Goal: Information Seeking & Learning: Learn about a topic

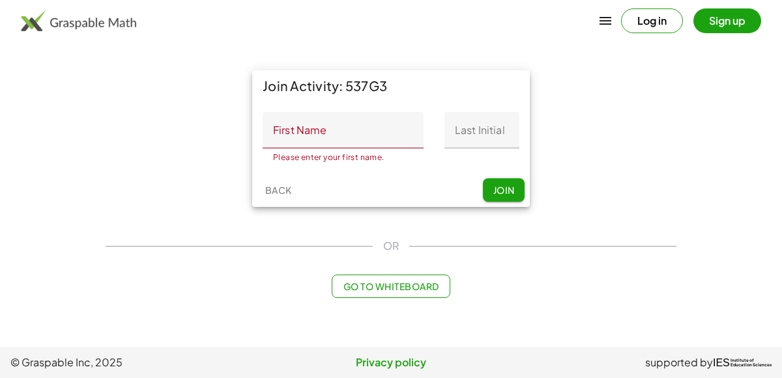
click at [371, 141] on input "First Name" at bounding box center [342, 130] width 161 height 36
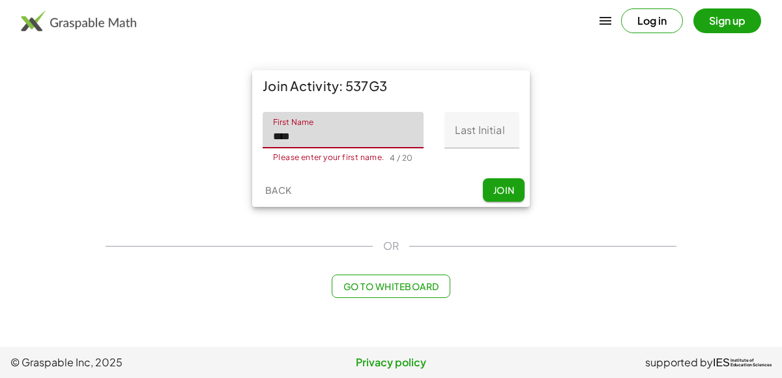
type input "****"
click at [494, 131] on input "Last Initial" at bounding box center [481, 130] width 75 height 36
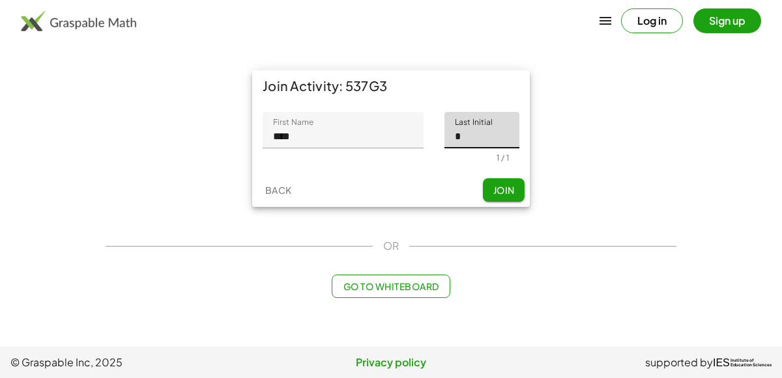
type input "*"
click at [507, 186] on span "Join" at bounding box center [502, 190] width 21 height 12
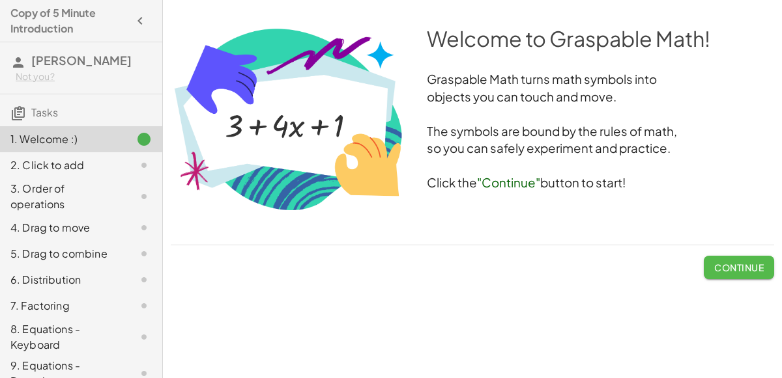
click at [743, 264] on span "Continue" at bounding box center [739, 268] width 50 height 12
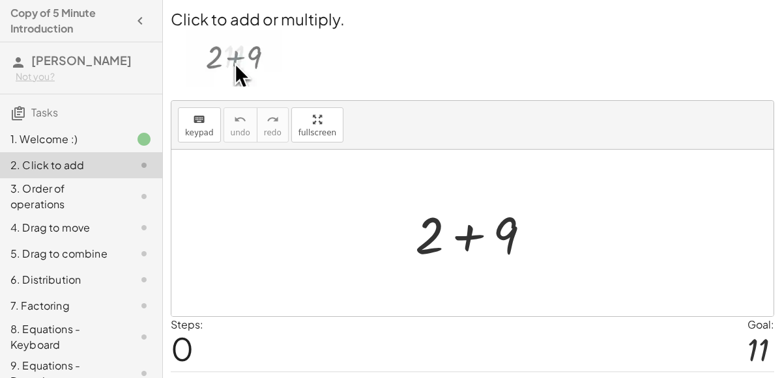
click at [461, 224] on div at bounding box center [477, 233] width 139 height 67
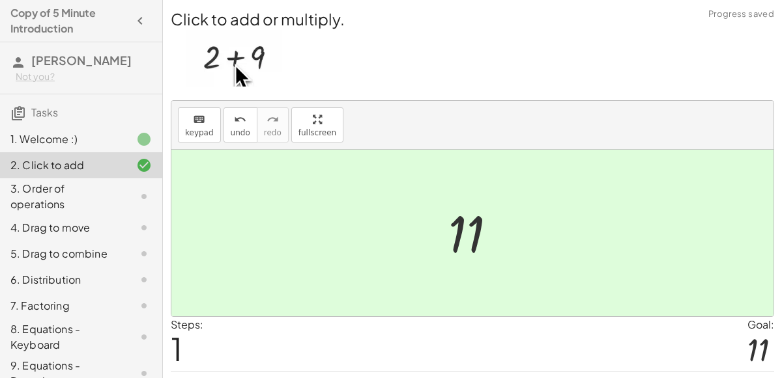
click at [464, 228] on div at bounding box center [478, 233] width 72 height 64
click at [522, 266] on div at bounding box center [472, 233] width 602 height 167
click at [764, 346] on div at bounding box center [757, 350] width 21 height 35
click at [160, 356] on div "7. Factoring" at bounding box center [81, 374] width 162 height 36
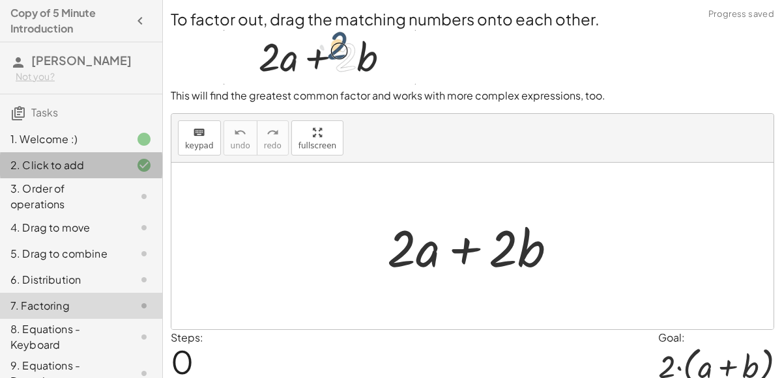
click at [123, 170] on div at bounding box center [133, 166] width 36 height 16
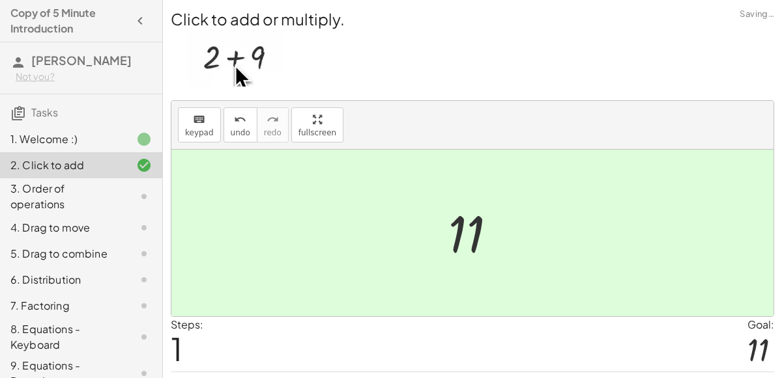
click at [129, 201] on div at bounding box center [133, 197] width 36 height 16
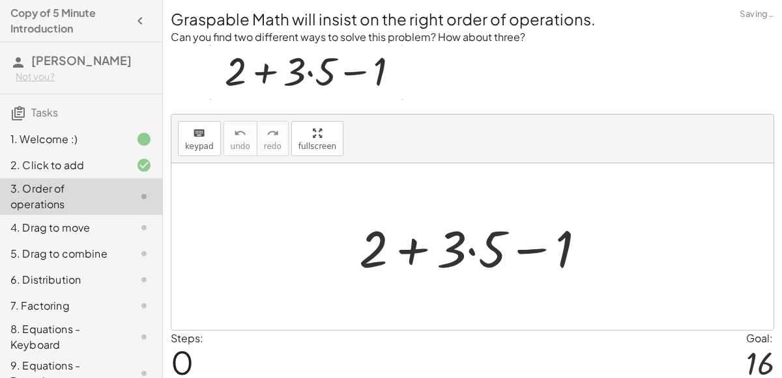
click at [483, 253] on div at bounding box center [477, 247] width 250 height 67
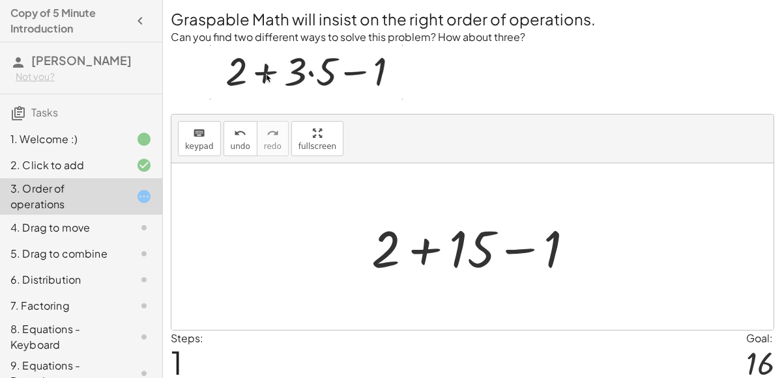
click at [421, 252] on div at bounding box center [478, 247] width 226 height 67
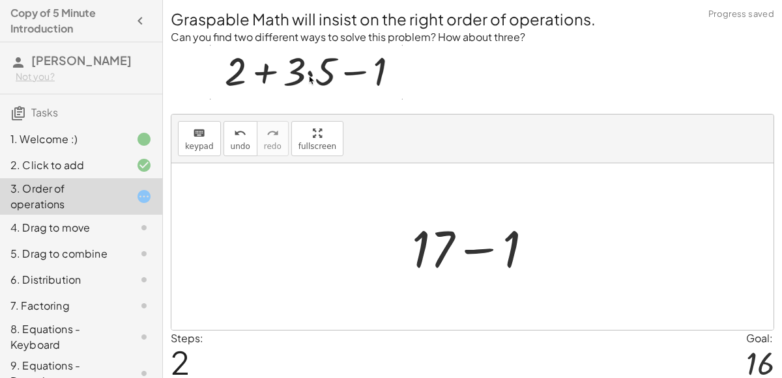
click at [484, 249] on div at bounding box center [477, 247] width 145 height 67
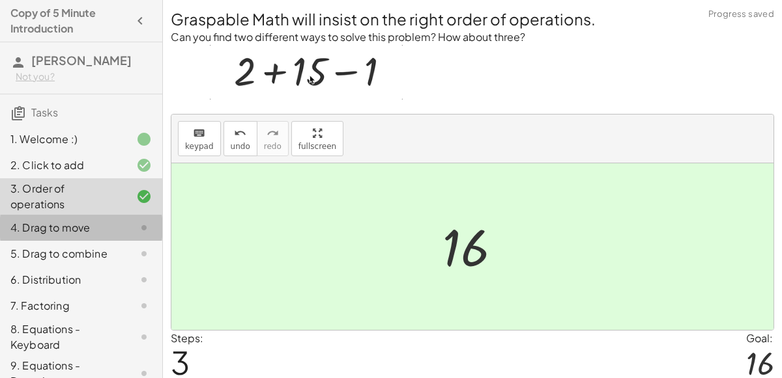
click at [91, 233] on div "4. Drag to move" at bounding box center [62, 228] width 105 height 16
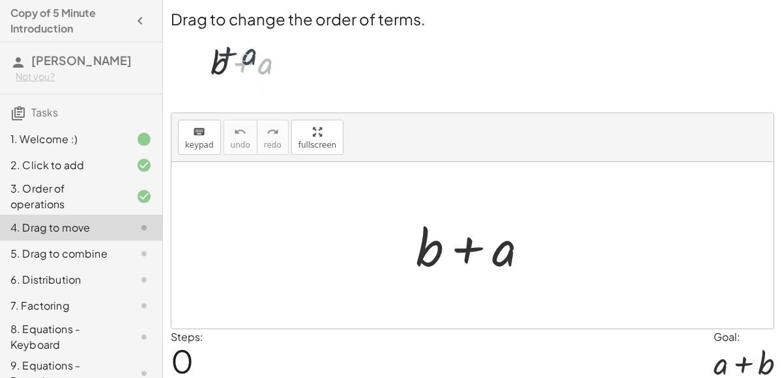
click at [480, 234] on div at bounding box center [477, 245] width 136 height 67
click at [481, 250] on div at bounding box center [477, 245] width 136 height 67
click at [474, 246] on div at bounding box center [477, 245] width 136 height 67
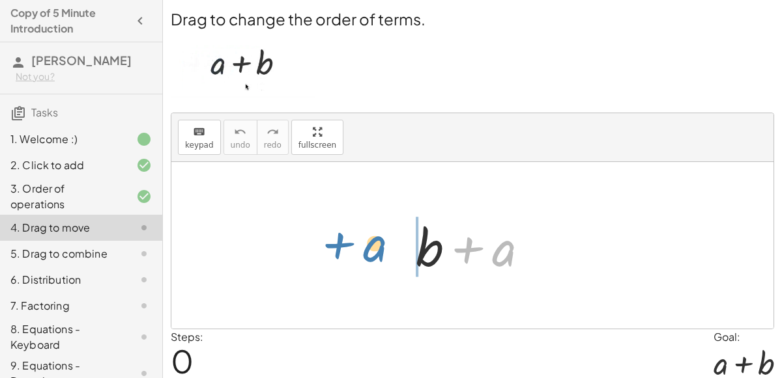
drag, startPoint x: 494, startPoint y: 254, endPoint x: 367, endPoint y: 249, distance: 127.1
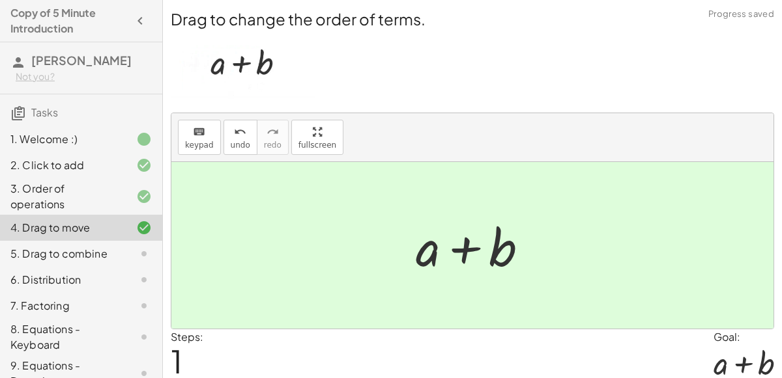
click at [420, 270] on div at bounding box center [477, 245] width 136 height 67
click at [38, 255] on div "5. Drag to combine" at bounding box center [62, 254] width 105 height 16
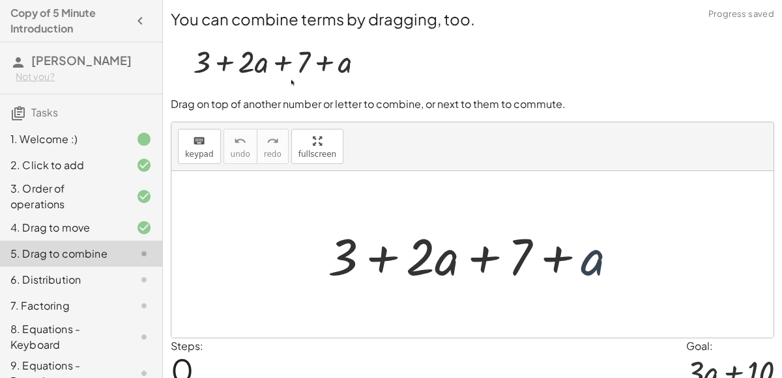
click at [594, 262] on div at bounding box center [477, 254] width 313 height 67
click at [436, 266] on div at bounding box center [477, 254] width 313 height 67
drag, startPoint x: 307, startPoint y: 253, endPoint x: 355, endPoint y: 261, distance: 48.8
click at [355, 261] on div "+ 3 + · 2 · a + 7 + a" at bounding box center [472, 254] width 602 height 167
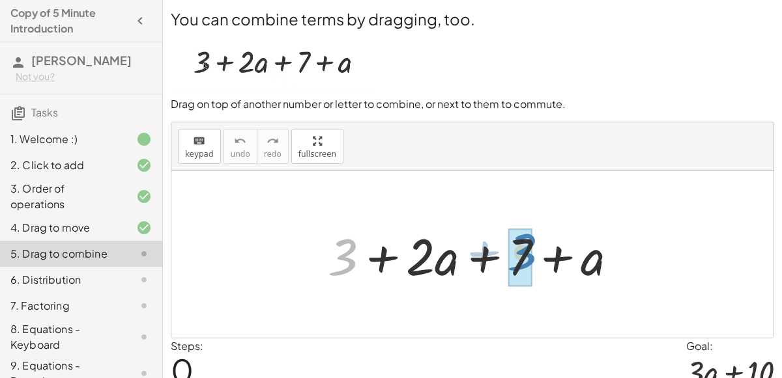
drag, startPoint x: 344, startPoint y: 259, endPoint x: 524, endPoint y: 251, distance: 180.6
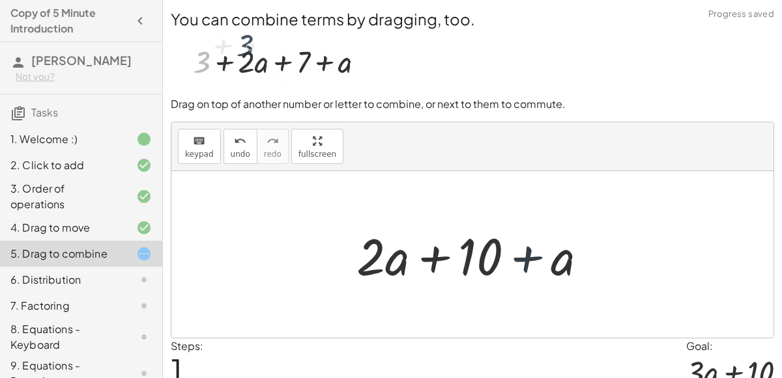
drag, startPoint x: 539, startPoint y: 271, endPoint x: 554, endPoint y: 256, distance: 20.7
click at [554, 256] on div at bounding box center [477, 254] width 255 height 67
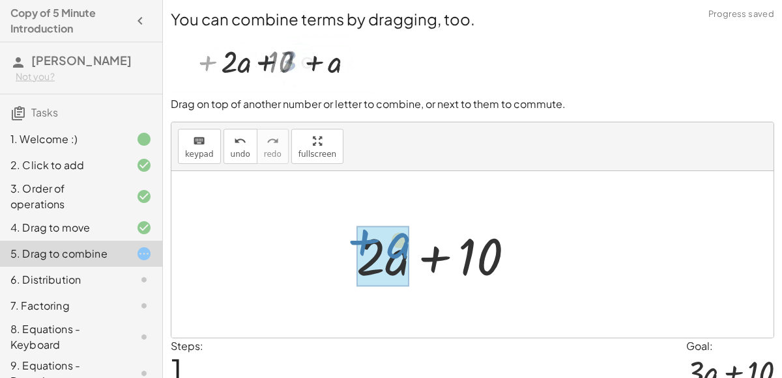
drag, startPoint x: 554, startPoint y: 256, endPoint x: 391, endPoint y: 242, distance: 163.4
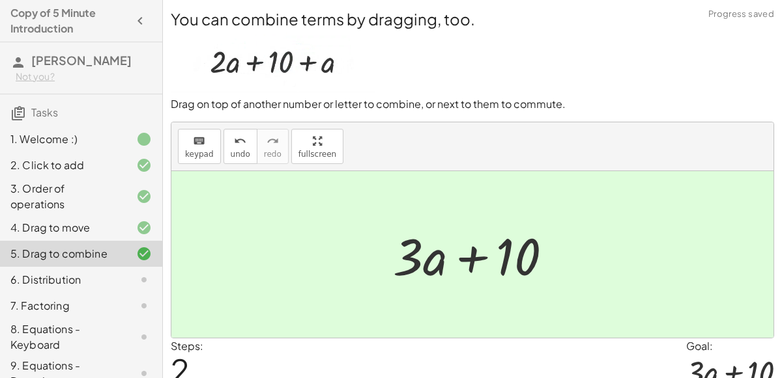
click at [391, 261] on div at bounding box center [477, 254] width 183 height 67
click at [43, 279] on div "6. Distribution" at bounding box center [62, 280] width 105 height 16
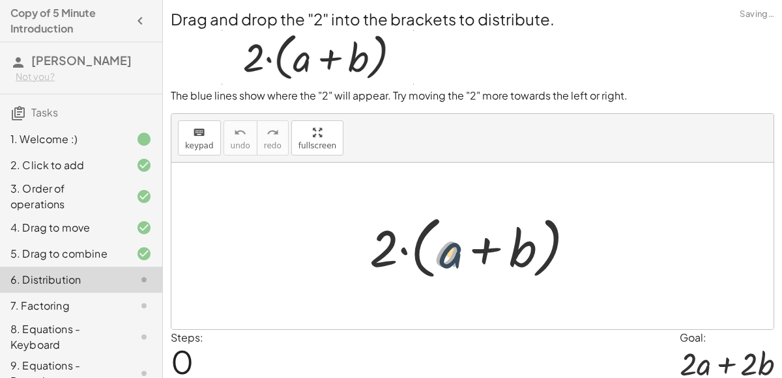
drag, startPoint x: 457, startPoint y: 257, endPoint x: 460, endPoint y: 249, distance: 8.7
click at [460, 249] on div at bounding box center [477, 246] width 229 height 75
click at [0, 293] on div "5. Drag to combine" at bounding box center [81, 306] width 162 height 26
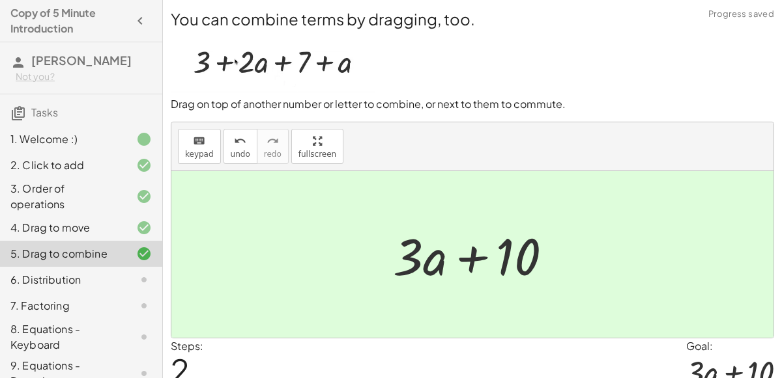
click at [22, 319] on div "6. Distribution" at bounding box center [81, 337] width 162 height 36
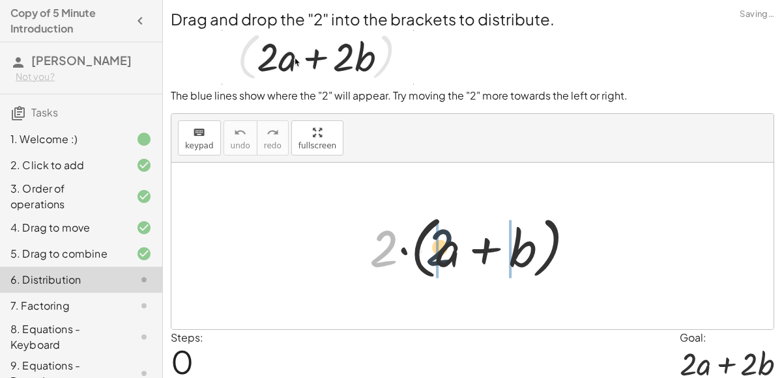
drag, startPoint x: 389, startPoint y: 246, endPoint x: 450, endPoint y: 246, distance: 61.2
click at [450, 246] on div at bounding box center [477, 246] width 229 height 75
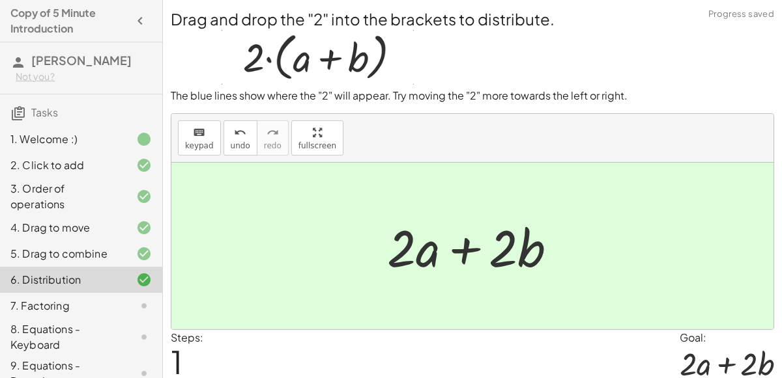
click at [27, 305] on div "7. Factoring" at bounding box center [62, 306] width 105 height 16
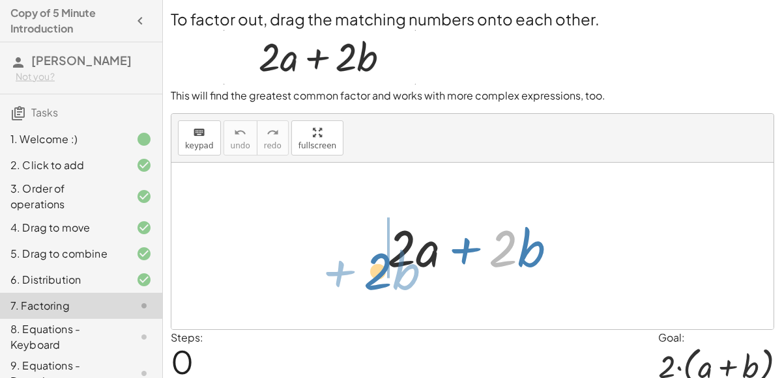
drag, startPoint x: 510, startPoint y: 251, endPoint x: 383, endPoint y: 259, distance: 127.2
click at [383, 259] on div at bounding box center [476, 246] width 193 height 67
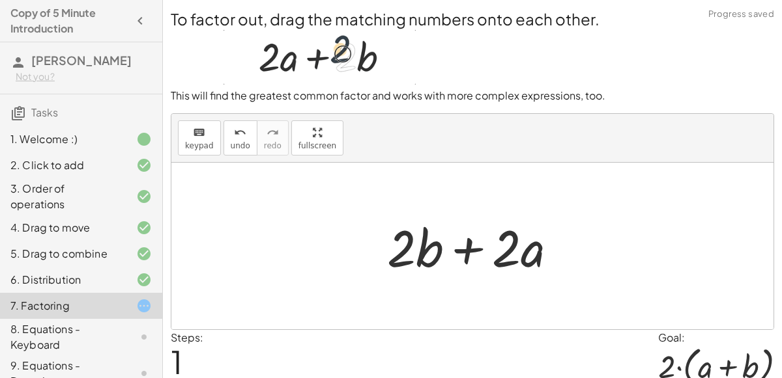
click at [483, 249] on div at bounding box center [476, 246] width 193 height 67
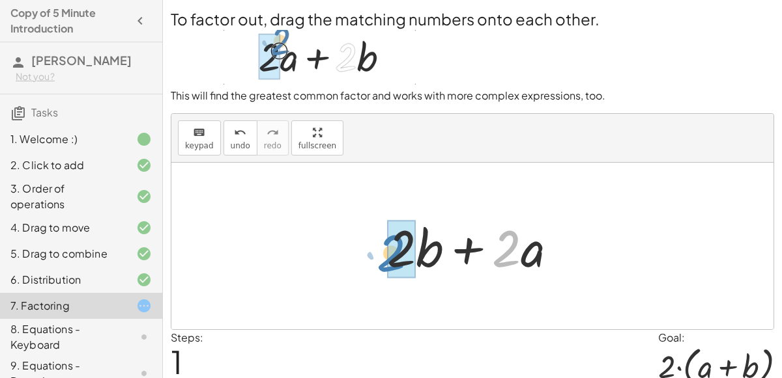
drag, startPoint x: 517, startPoint y: 243, endPoint x: 404, endPoint y: 248, distance: 113.4
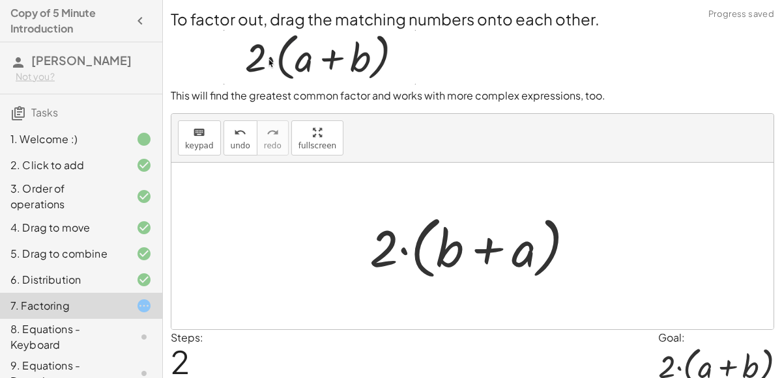
click at [30, 331] on div "8. Equations - Keyboard" at bounding box center [62, 337] width 105 height 31
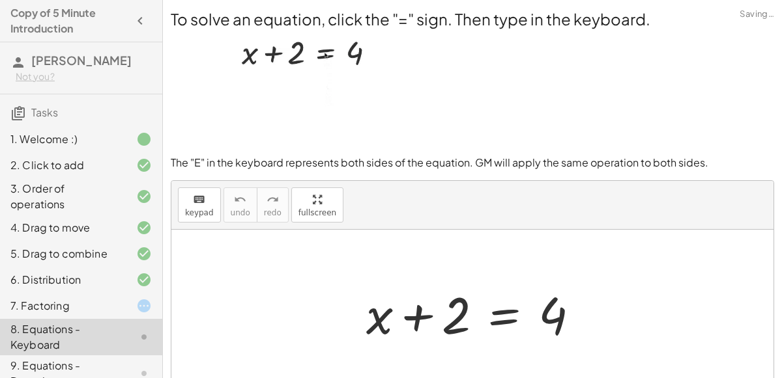
click at [30, 309] on div "7. Factoring" at bounding box center [62, 306] width 105 height 16
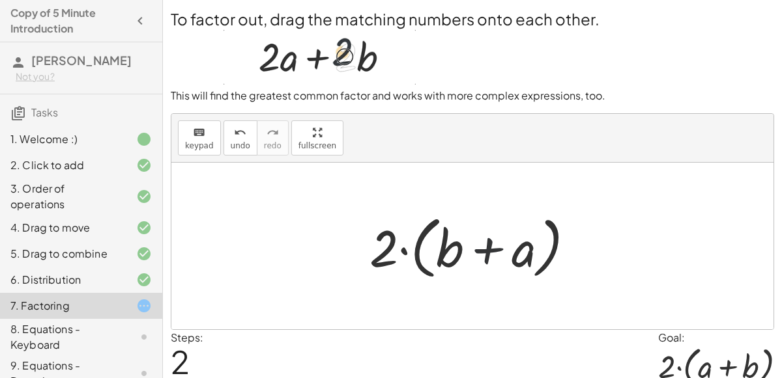
drag, startPoint x: 468, startPoint y: 257, endPoint x: 494, endPoint y: 266, distance: 28.4
click at [494, 266] on div at bounding box center [477, 246] width 229 height 75
click at [486, 253] on div at bounding box center [477, 246] width 229 height 75
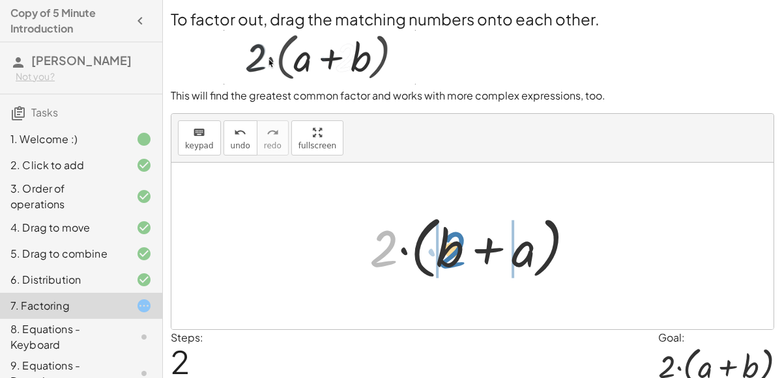
drag, startPoint x: 387, startPoint y: 249, endPoint x: 456, endPoint y: 249, distance: 69.0
click at [456, 249] on div at bounding box center [477, 246] width 229 height 75
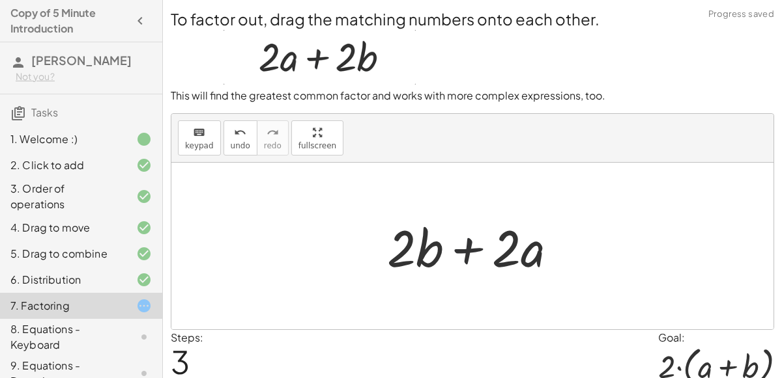
click at [459, 252] on div at bounding box center [476, 246] width 193 height 67
click at [147, 311] on icon at bounding box center [144, 306] width 16 height 16
drag, startPoint x: 401, startPoint y: 249, endPoint x: 400, endPoint y: 256, distance: 6.5
click at [400, 256] on div at bounding box center [476, 246] width 193 height 67
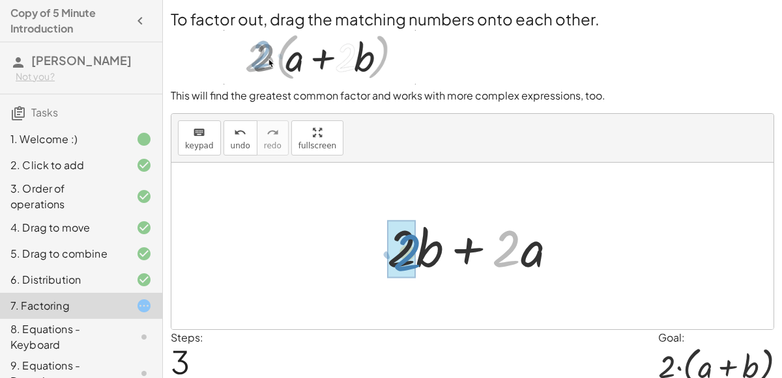
drag, startPoint x: 504, startPoint y: 246, endPoint x: 402, endPoint y: 247, distance: 102.3
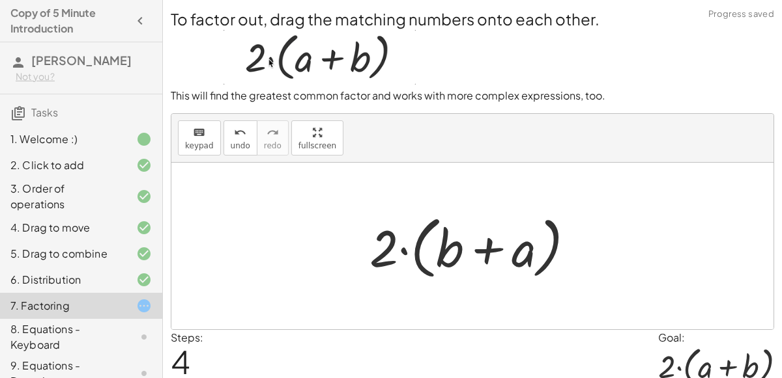
click at [408, 248] on div at bounding box center [477, 246] width 229 height 75
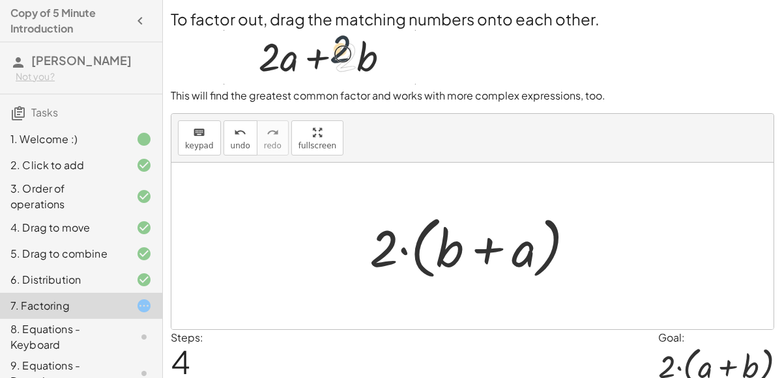
click at [341, 357] on div "Steps: 4 Goal: · 2 · ( + a + b )" at bounding box center [472, 360] width 603 height 61
click at [182, 356] on span "4" at bounding box center [181, 362] width 20 height 40
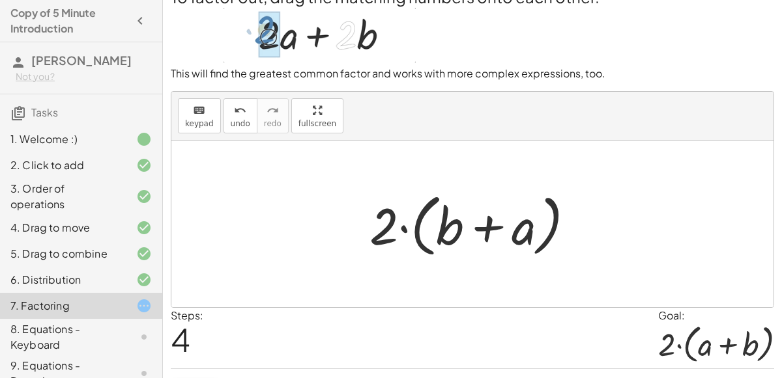
scroll to position [53, 0]
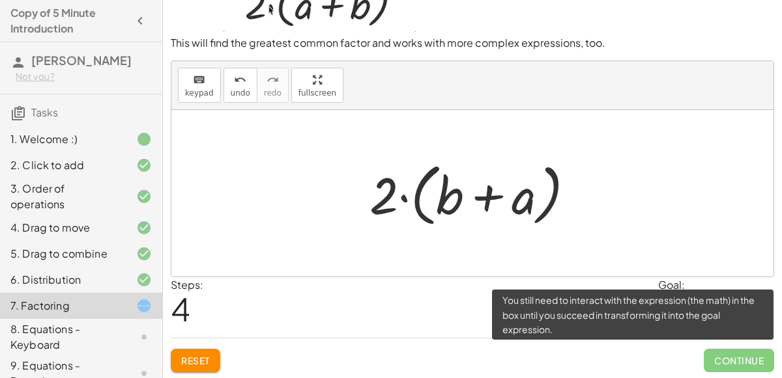
click at [748, 350] on span "Continue" at bounding box center [738, 360] width 70 height 23
click at [744, 360] on span "Continue" at bounding box center [738, 360] width 70 height 23
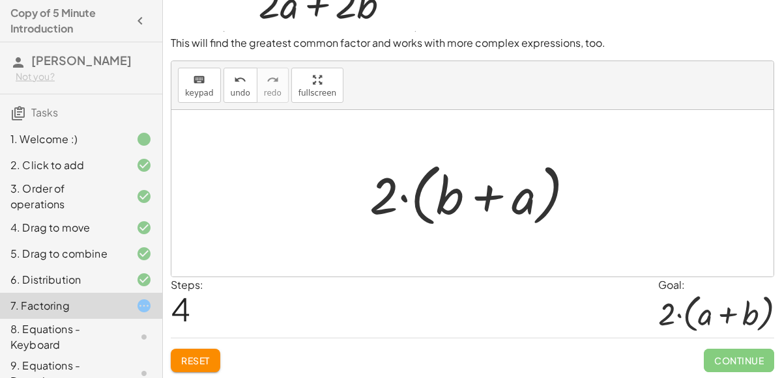
click at [348, 309] on div "Steps: 4 Goal: · 2 · ( + a + b )" at bounding box center [472, 307] width 603 height 61
click at [739, 363] on span "Continue" at bounding box center [738, 360] width 70 height 23
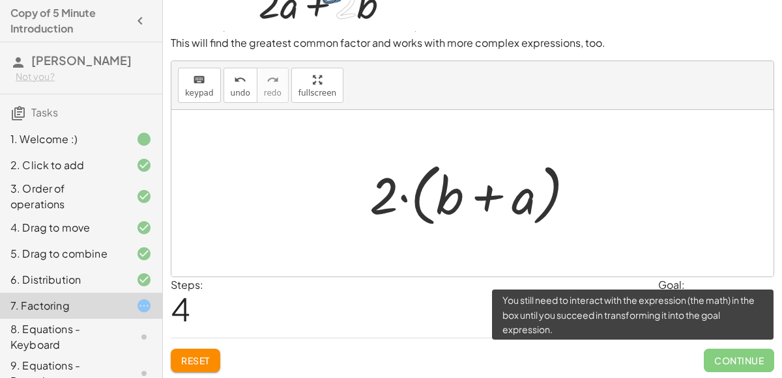
click at [739, 363] on span "Continue" at bounding box center [738, 360] width 70 height 23
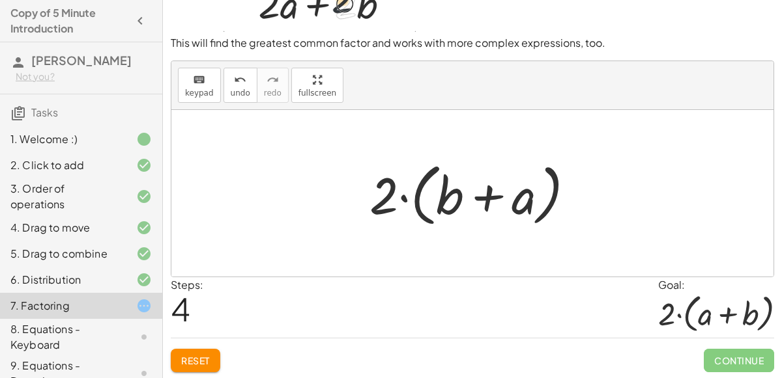
click at [79, 332] on div "8. Equations - Keyboard" at bounding box center [62, 337] width 105 height 31
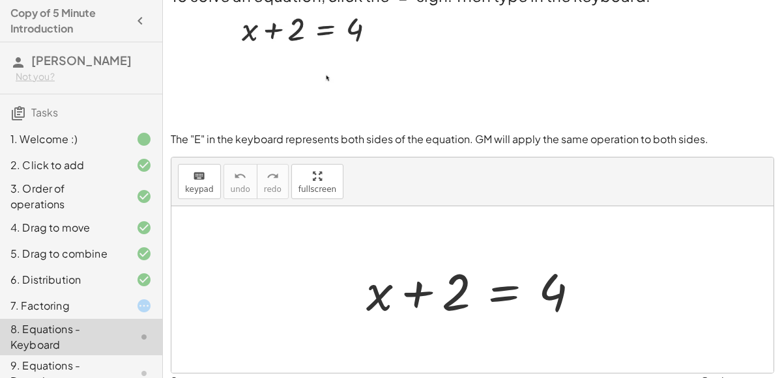
scroll to position [0, 0]
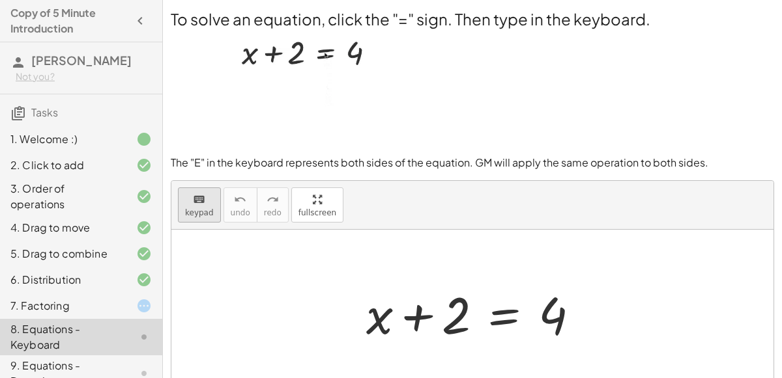
click at [189, 213] on span "keypad" at bounding box center [199, 212] width 29 height 9
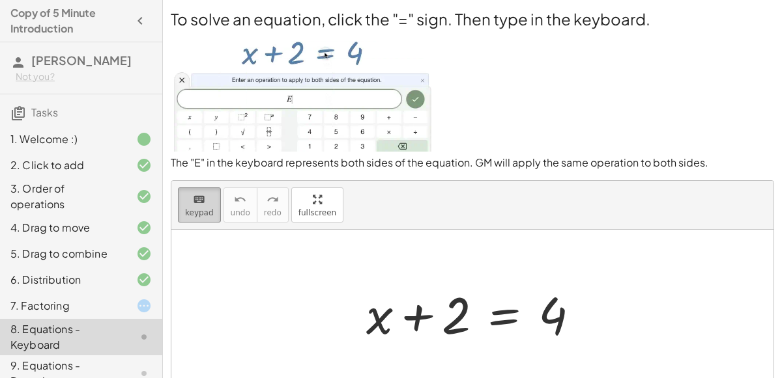
click at [204, 210] on span "keypad" at bounding box center [199, 212] width 29 height 9
click at [392, 290] on div at bounding box center [478, 313] width 236 height 67
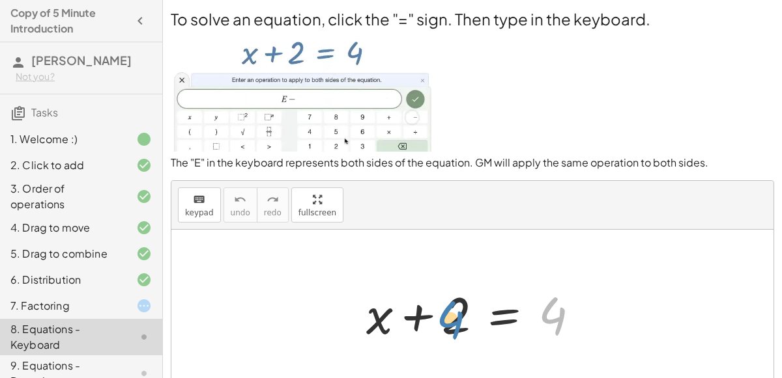
drag, startPoint x: 552, startPoint y: 316, endPoint x: 438, endPoint y: 323, distance: 114.2
click at [438, 323] on div at bounding box center [478, 313] width 236 height 67
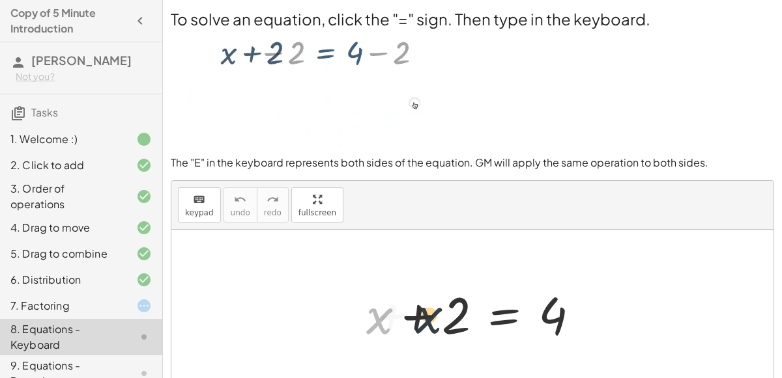
drag, startPoint x: 378, startPoint y: 324, endPoint x: 459, endPoint y: 315, distance: 81.3
click at [459, 315] on div at bounding box center [478, 313] width 236 height 67
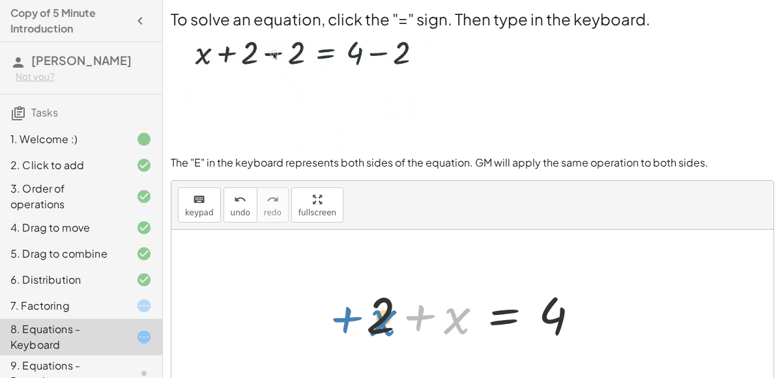
drag, startPoint x: 459, startPoint y: 326, endPoint x: 387, endPoint y: 326, distance: 71.6
click at [387, 326] on div at bounding box center [478, 313] width 236 height 67
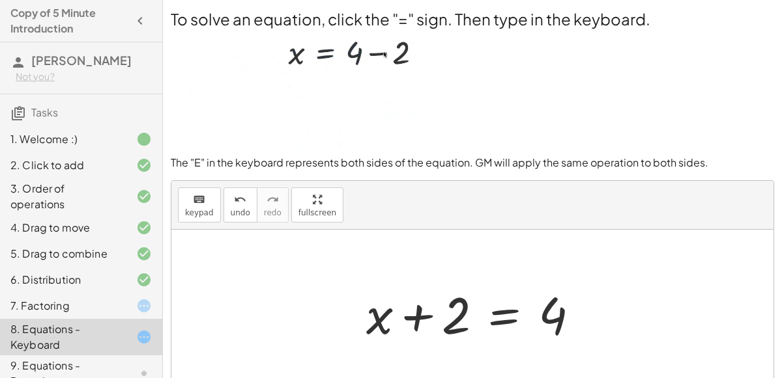
click at [502, 320] on div at bounding box center [478, 313] width 236 height 67
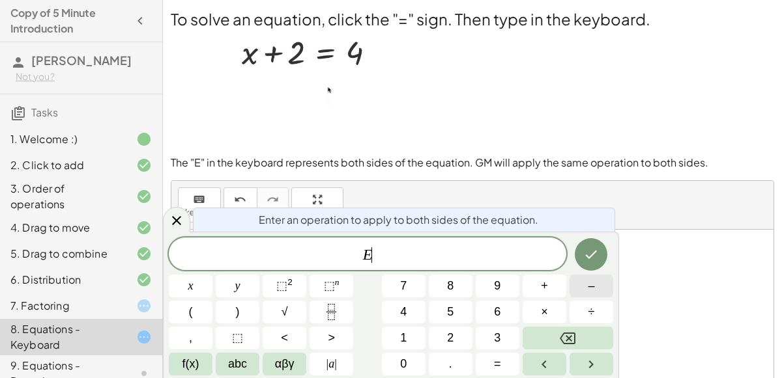
click at [595, 290] on button "–" at bounding box center [591, 286] width 44 height 23
click at [444, 337] on button "2" at bounding box center [451, 338] width 44 height 23
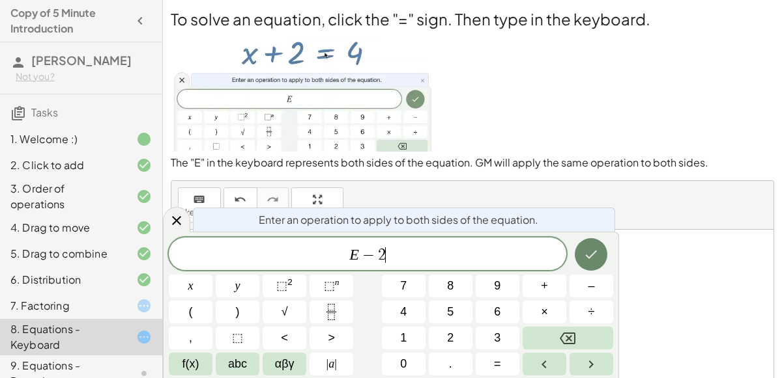
click at [587, 264] on button "Done" at bounding box center [590, 254] width 33 height 33
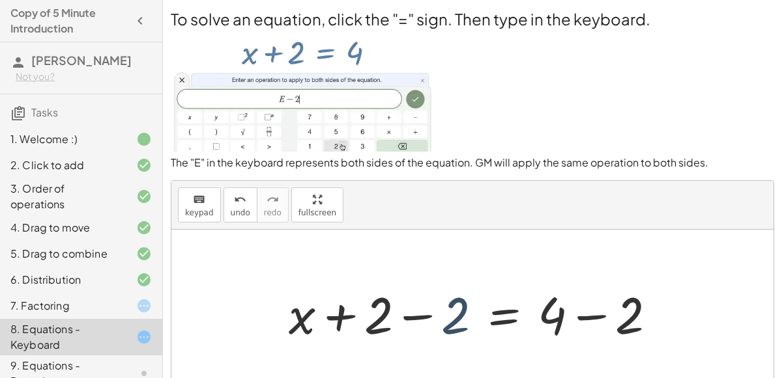
click at [461, 328] on div at bounding box center [477, 313] width 391 height 67
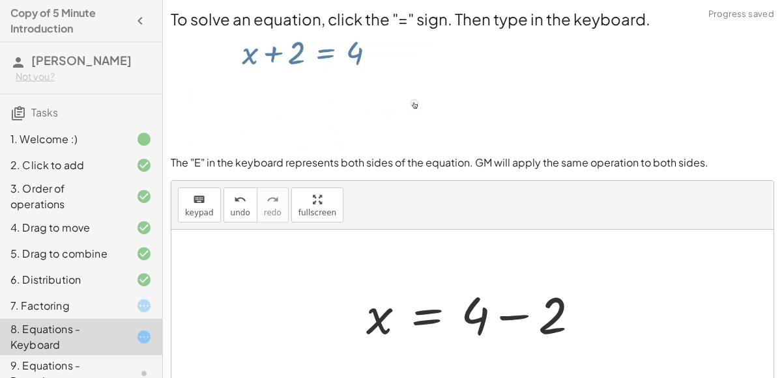
click at [516, 315] on div at bounding box center [478, 313] width 236 height 67
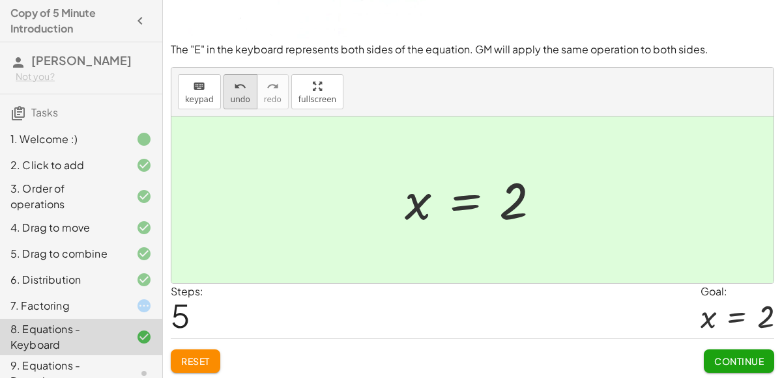
scroll to position [105, 0]
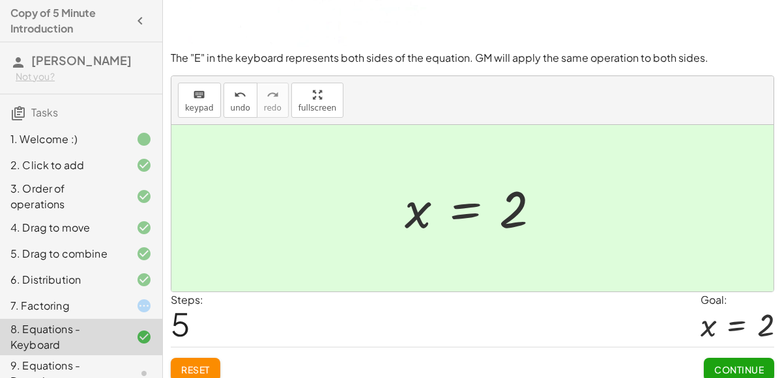
click at [711, 358] on button "Continue" at bounding box center [738, 369] width 70 height 23
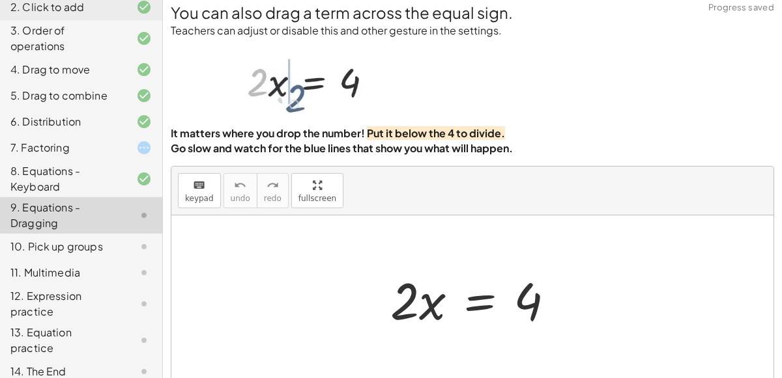
scroll to position [7, 0]
click at [470, 304] on div at bounding box center [478, 299] width 188 height 67
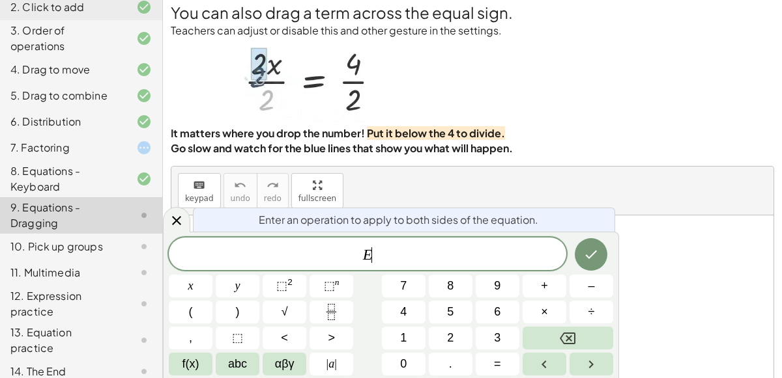
click at [542, 229] on div "Enter an operation to apply to both sides of the equation." at bounding box center [404, 220] width 422 height 24
click at [184, 221] on div at bounding box center [176, 219] width 27 height 25
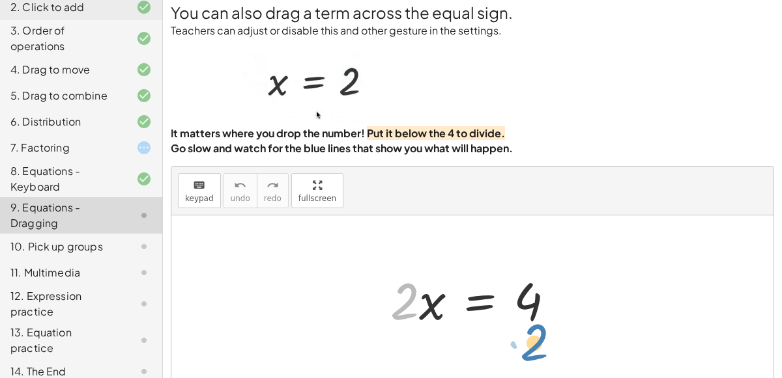
drag, startPoint x: 399, startPoint y: 298, endPoint x: 526, endPoint y: 332, distance: 130.8
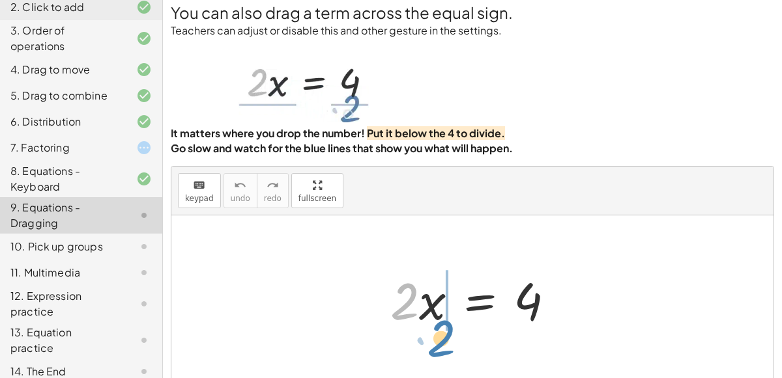
drag, startPoint x: 392, startPoint y: 292, endPoint x: 418, endPoint y: 315, distance: 34.1
click at [418, 315] on div at bounding box center [478, 299] width 188 height 67
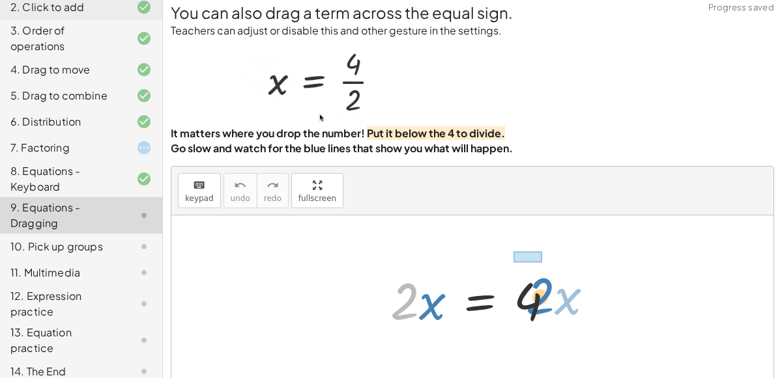
drag, startPoint x: 417, startPoint y: 308, endPoint x: 552, endPoint y: 304, distance: 135.5
click at [552, 304] on div at bounding box center [478, 299] width 188 height 67
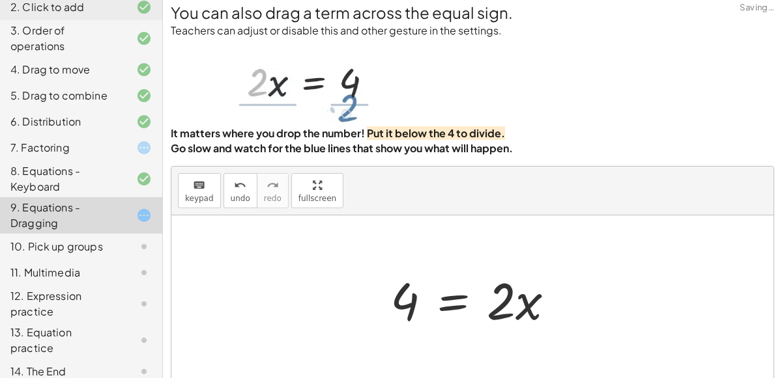
click at [440, 318] on div at bounding box center [478, 299] width 188 height 67
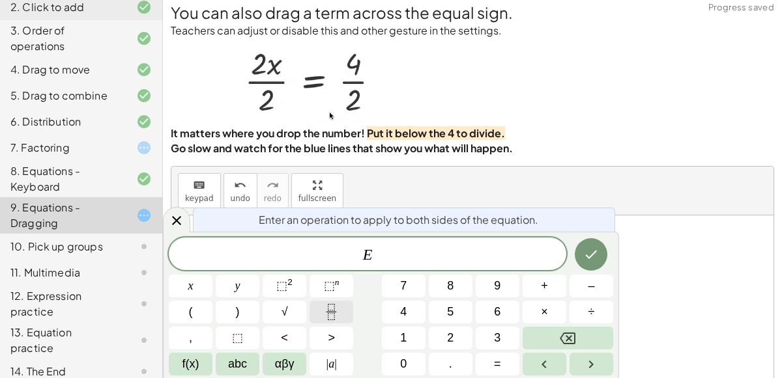
click at [338, 317] on icon "Fraction" at bounding box center [331, 312] width 16 height 16
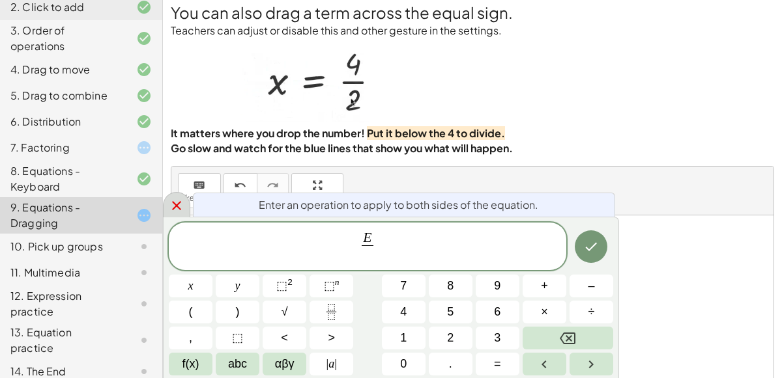
click at [182, 209] on icon at bounding box center [177, 206] width 16 height 16
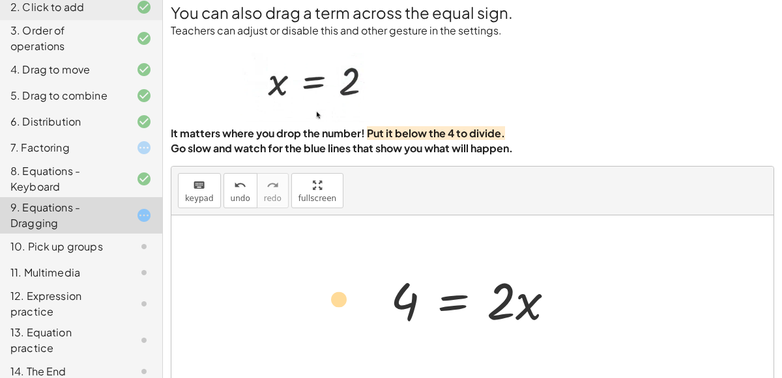
drag, startPoint x: 502, startPoint y: 306, endPoint x: 357, endPoint y: 327, distance: 146.7
click at [357, 327] on div "· 2 · x = 4 · 2 · x · 2 · x = 4" at bounding box center [472, 299] width 602 height 167
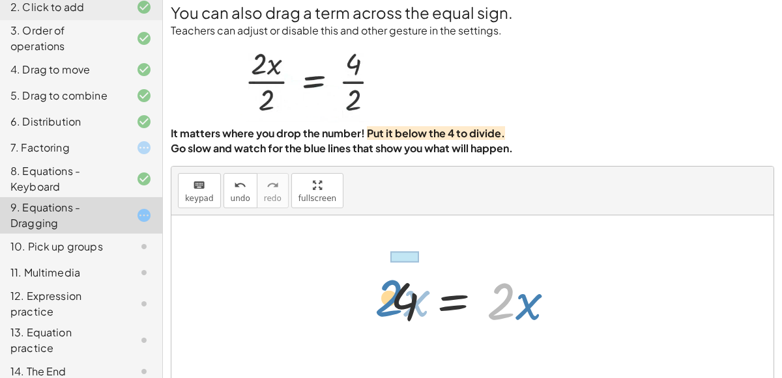
drag, startPoint x: 511, startPoint y: 294, endPoint x: 397, endPoint y: 291, distance: 114.0
click at [397, 291] on div at bounding box center [478, 299] width 188 height 67
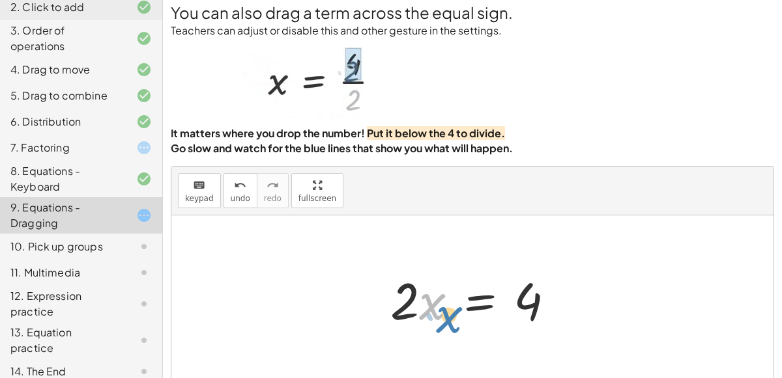
drag, startPoint x: 421, startPoint y: 310, endPoint x: 431, endPoint y: 311, distance: 10.5
click at [431, 311] on div at bounding box center [478, 299] width 188 height 67
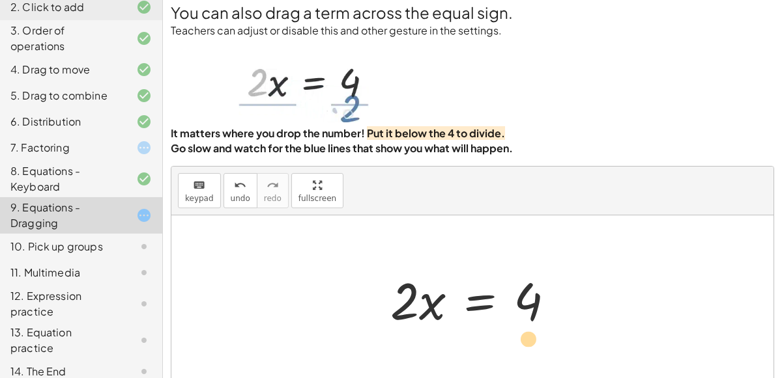
drag, startPoint x: 403, startPoint y: 307, endPoint x: 524, endPoint y: 343, distance: 126.8
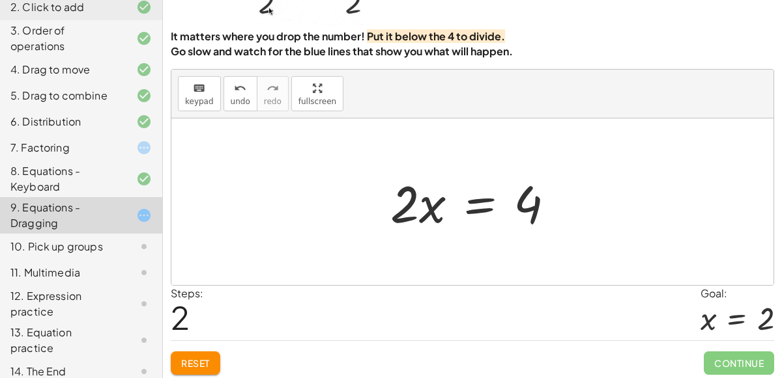
scroll to position [105, 0]
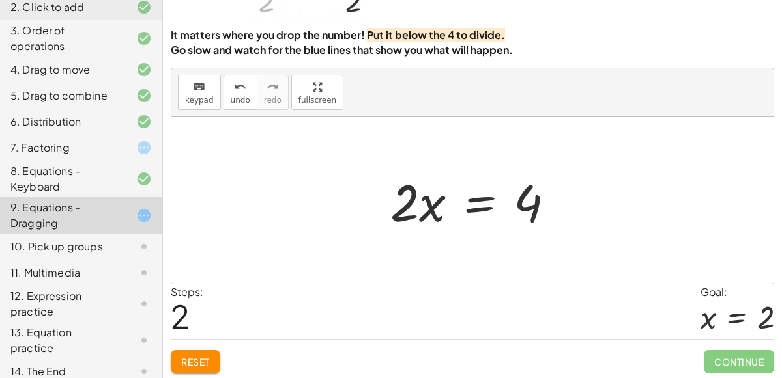
click at [530, 203] on div at bounding box center [478, 200] width 188 height 67
click at [409, 214] on div at bounding box center [478, 200] width 188 height 67
click at [422, 197] on div at bounding box center [478, 200] width 188 height 67
click at [471, 203] on div at bounding box center [478, 200] width 188 height 67
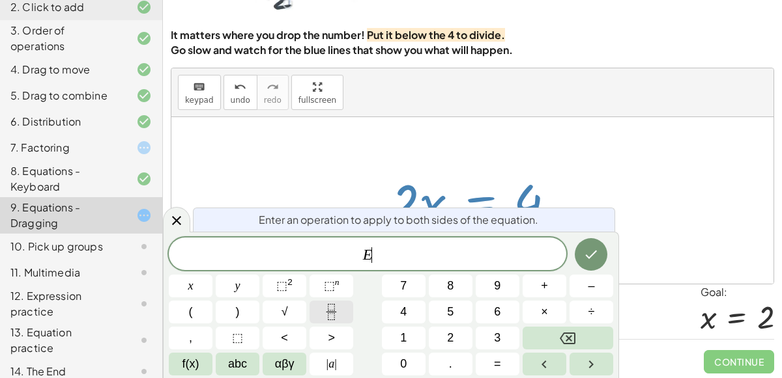
click at [317, 315] on button "Fraction" at bounding box center [331, 312] width 44 height 23
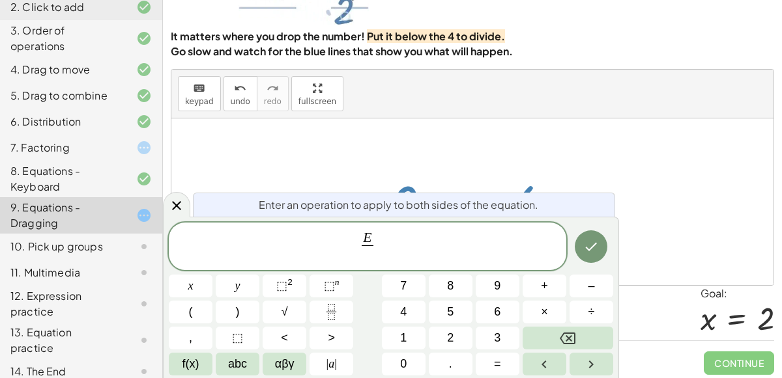
scroll to position [106, 0]
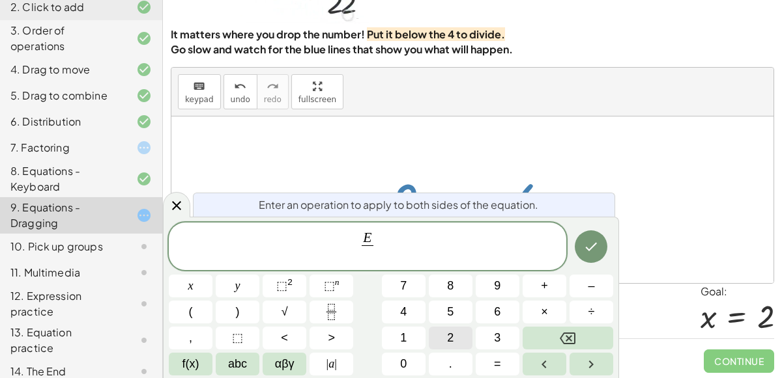
click at [430, 339] on button "2" at bounding box center [451, 338] width 44 height 23
click at [592, 258] on button "Done" at bounding box center [590, 247] width 33 height 33
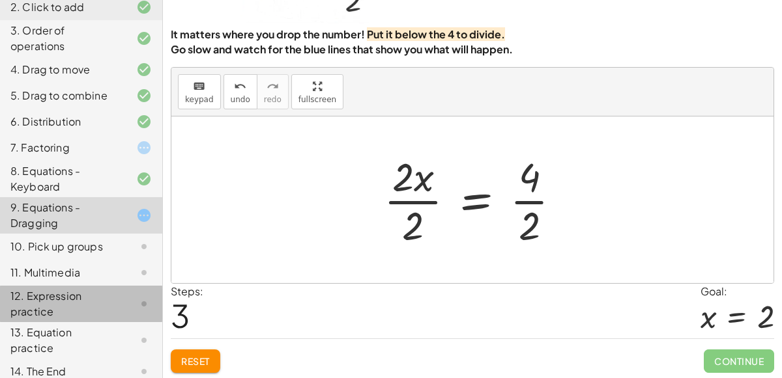
click at [0, 359] on div "12. Expression practice" at bounding box center [81, 372] width 162 height 26
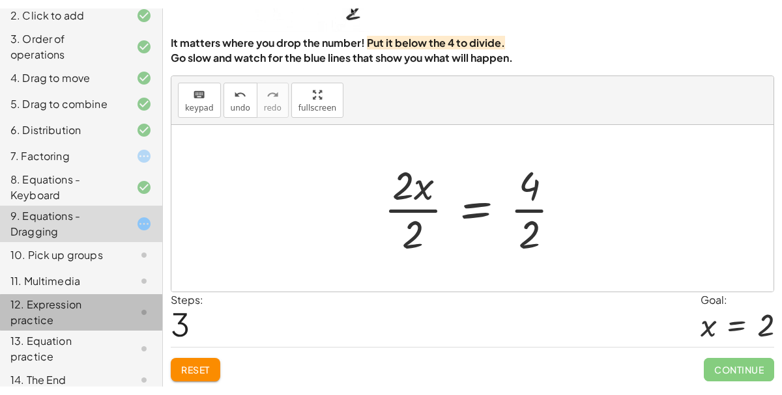
scroll to position [0, 0]
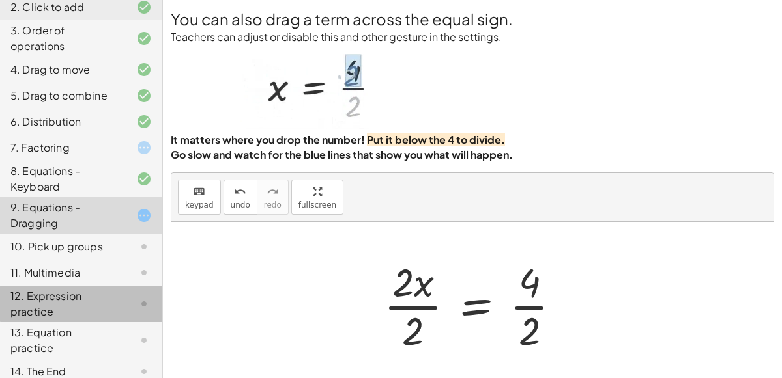
click at [0, 359] on div "12. Expression practice" at bounding box center [81, 372] width 162 height 26
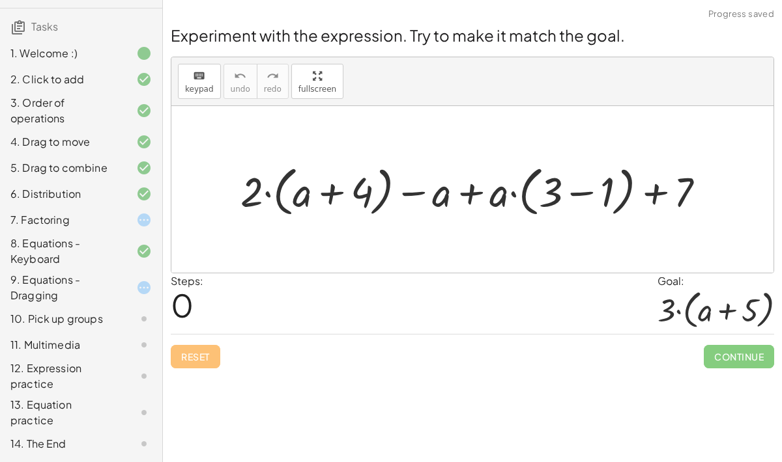
scroll to position [139, 0]
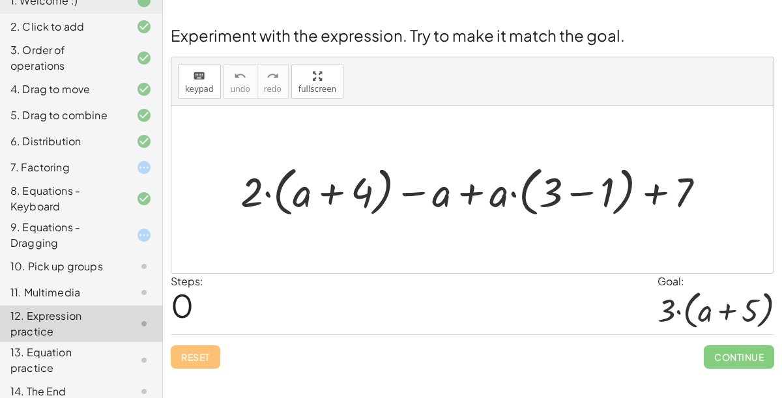
click at [205, 352] on div "Reset Continue" at bounding box center [472, 351] width 603 height 35
click at [202, 362] on div "Reset Continue" at bounding box center [472, 351] width 603 height 35
click at [203, 359] on div "Reset Continue" at bounding box center [472, 351] width 603 height 35
click at [191, 363] on div "Reset Continue" at bounding box center [472, 351] width 603 height 35
click at [196, 352] on div "Reset Continue" at bounding box center [472, 351] width 603 height 35
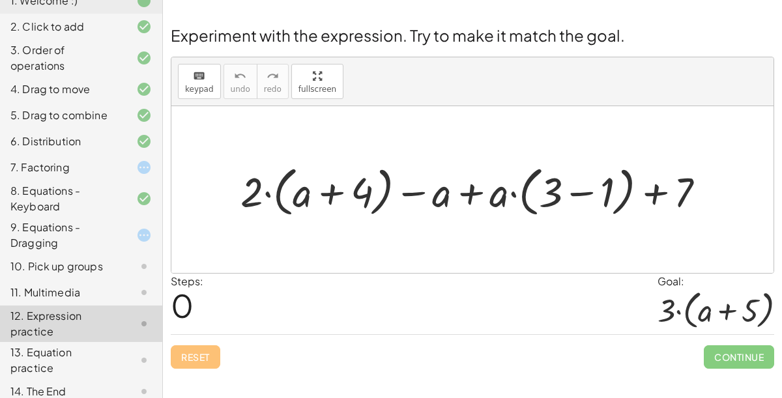
click at [207, 359] on div "Reset Continue" at bounding box center [472, 351] width 603 height 35
click at [205, 354] on div "Reset Continue" at bounding box center [472, 351] width 603 height 35
click at [200, 350] on div "Reset Continue" at bounding box center [472, 351] width 603 height 35
click at [207, 358] on div "Reset Continue" at bounding box center [472, 351] width 603 height 35
click at [197, 356] on div "Reset Continue" at bounding box center [472, 351] width 603 height 35
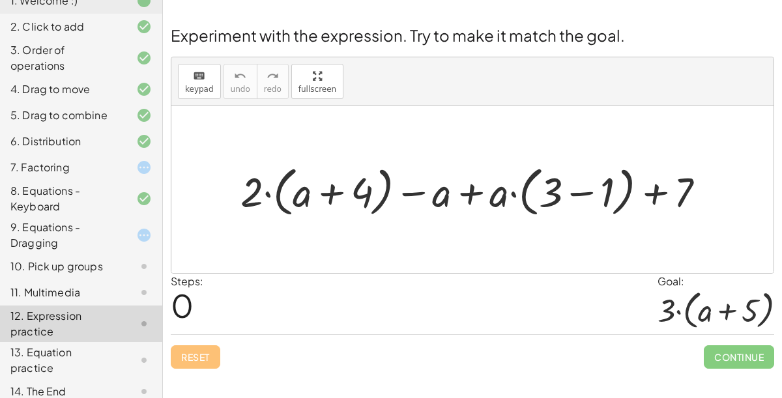
click at [208, 339] on div "Reset Continue" at bounding box center [472, 351] width 603 height 35
click at [194, 350] on div "Reset Continue" at bounding box center [472, 351] width 603 height 35
click at [207, 361] on div "Reset Continue" at bounding box center [472, 351] width 603 height 35
click at [208, 349] on div "Reset Continue" at bounding box center [472, 351] width 603 height 35
click at [210, 351] on div "Reset Continue" at bounding box center [472, 351] width 603 height 35
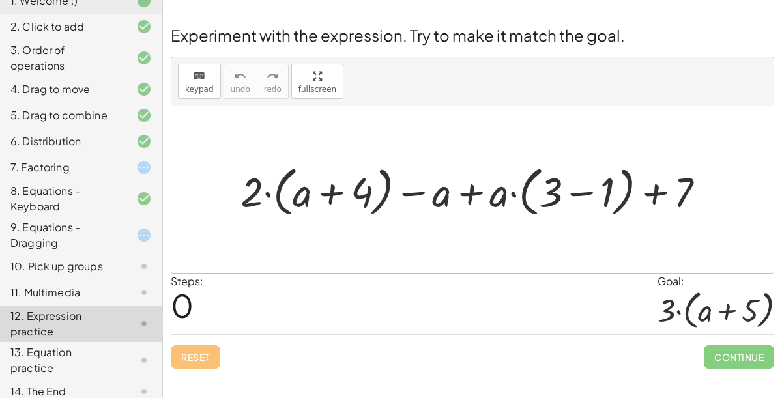
click at [207, 343] on div "Reset Continue" at bounding box center [472, 351] width 603 height 35
click at [739, 337] on div "Continue" at bounding box center [738, 352] width 70 height 34
click at [739, 361] on span "Continue" at bounding box center [738, 356] width 70 height 23
click at [759, 352] on span "Continue" at bounding box center [738, 356] width 70 height 23
click at [749, 363] on span "Continue" at bounding box center [738, 356] width 70 height 23
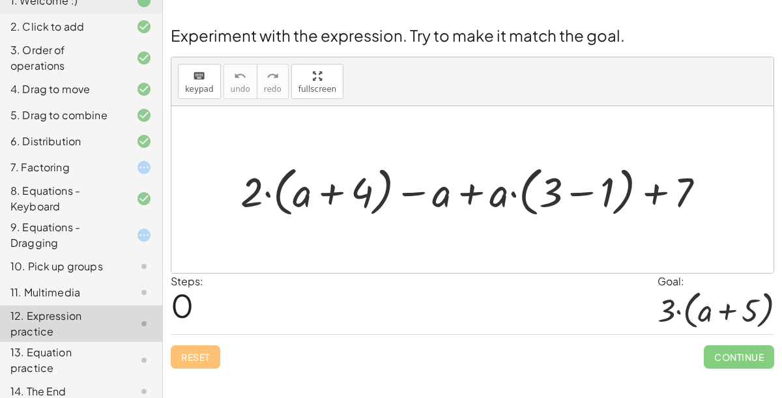
click at [738, 358] on span "Continue" at bounding box center [738, 356] width 70 height 23
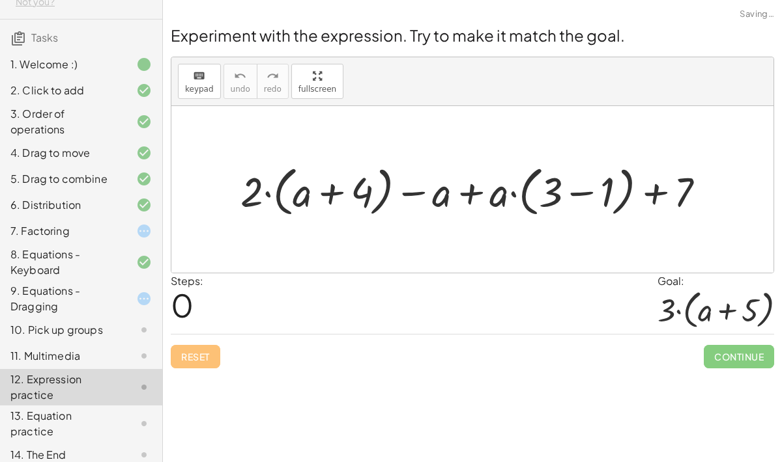
scroll to position [18, 0]
click at [0, 0] on div "Experiment with the expression. Try to make it match the goal. keyboard keypad …" at bounding box center [0, 0] width 0 height 0
click at [201, 339] on div "Reset Continue" at bounding box center [472, 351] width 603 height 35
click at [202, 339] on div "Reset Continue" at bounding box center [472, 351] width 603 height 35
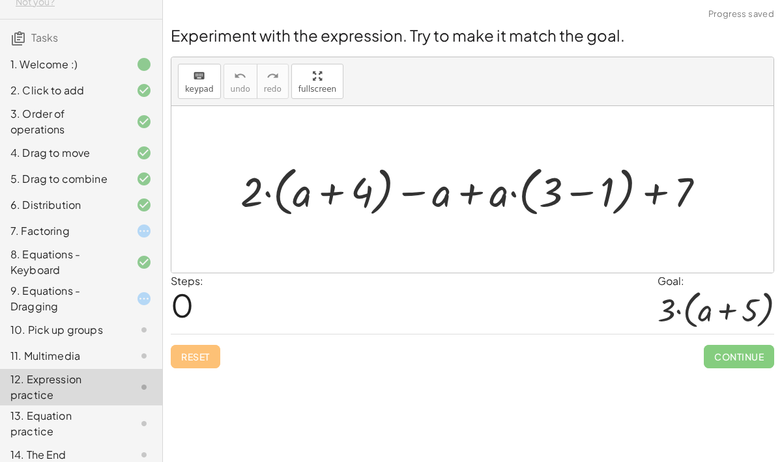
click at [206, 347] on div "Reset Continue" at bounding box center [472, 351] width 603 height 35
click at [210, 343] on div "Reset Continue" at bounding box center [472, 351] width 603 height 35
click at [0, 0] on div "Experiment with the expression. Try to make it match the goal. keyboard keypad …" at bounding box center [0, 0] width 0 height 0
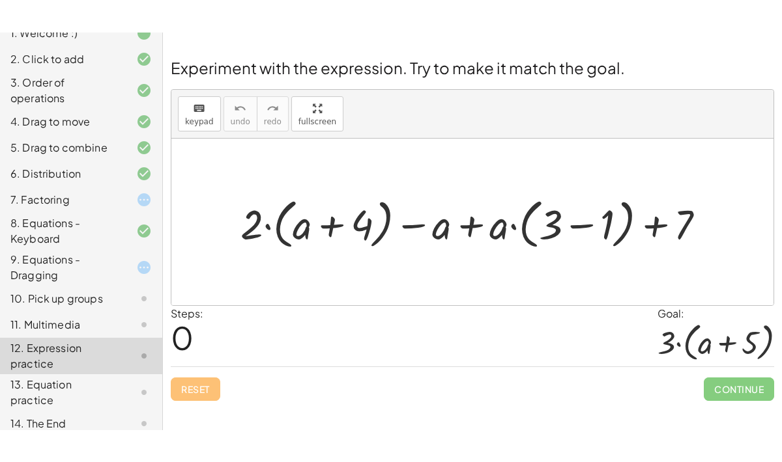
scroll to position [0, 0]
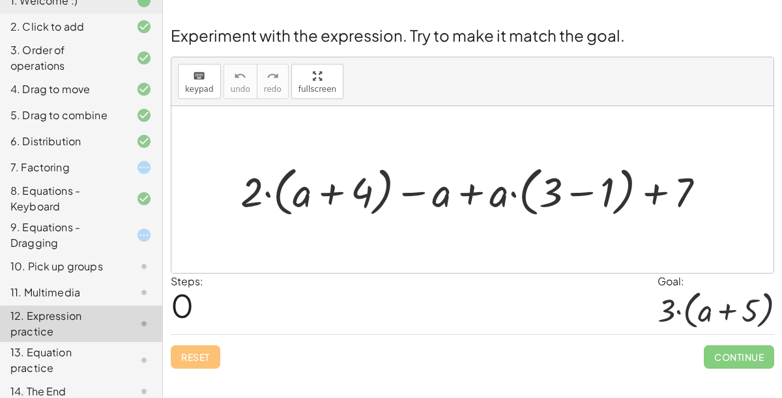
click at [198, 315] on div "Steps: 0" at bounding box center [187, 304] width 33 height 61
click at [203, 358] on div "Reset Continue" at bounding box center [472, 351] width 603 height 35
click at [186, 362] on div "Reset Continue" at bounding box center [472, 351] width 603 height 35
click at [197, 349] on div "Reset Continue" at bounding box center [472, 351] width 603 height 35
click at [201, 342] on div "Reset Continue" at bounding box center [472, 351] width 603 height 35
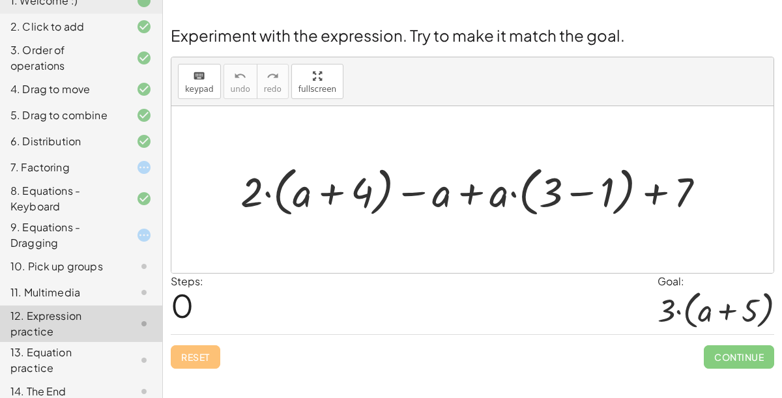
click at [212, 378] on div "Welcome to Graspable Math! Graspable Math turns math symbols into objects you c…" at bounding box center [472, 199] width 619 height 398
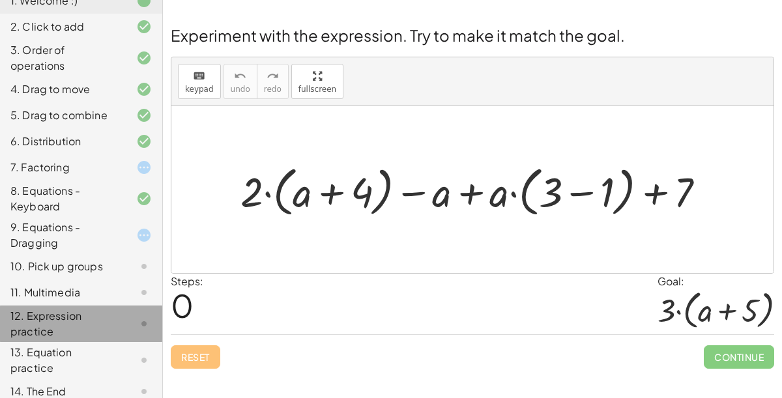
click at [89, 318] on div "12. Expression practice" at bounding box center [62, 323] width 105 height 31
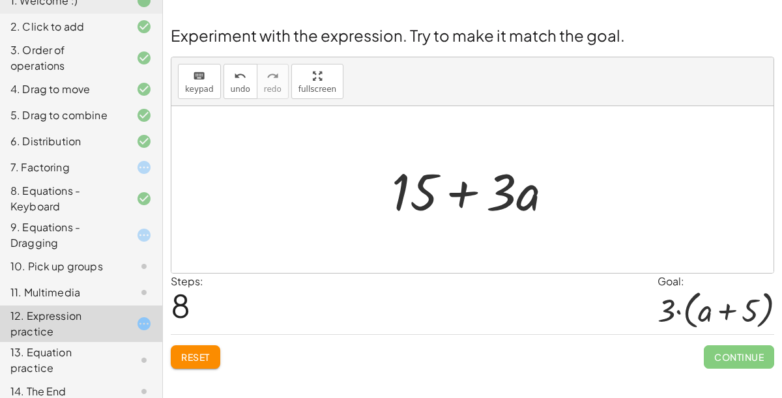
click at [192, 357] on span "Reset" at bounding box center [195, 357] width 29 height 12
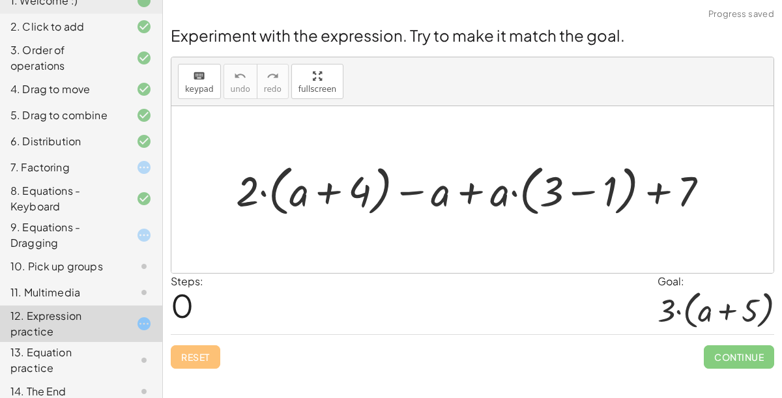
click at [196, 359] on div "Reset Continue" at bounding box center [472, 351] width 603 height 35
click at [189, 357] on div "Reset Continue" at bounding box center [472, 351] width 603 height 35
click at [91, 286] on div "11. Multimedia" at bounding box center [62, 293] width 105 height 16
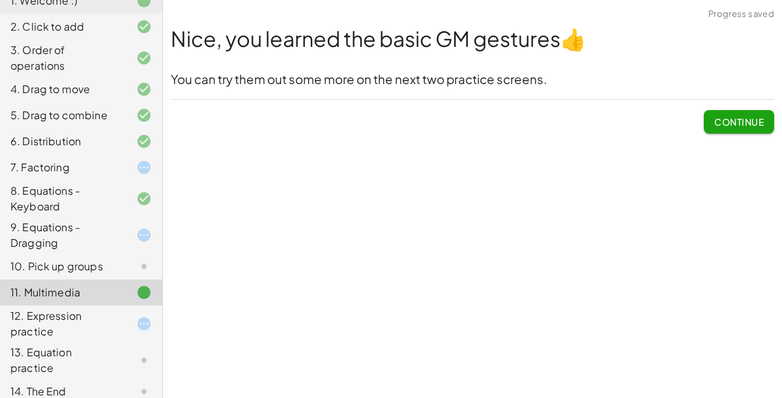
click at [762, 111] on button "Continue" at bounding box center [738, 121] width 70 height 23
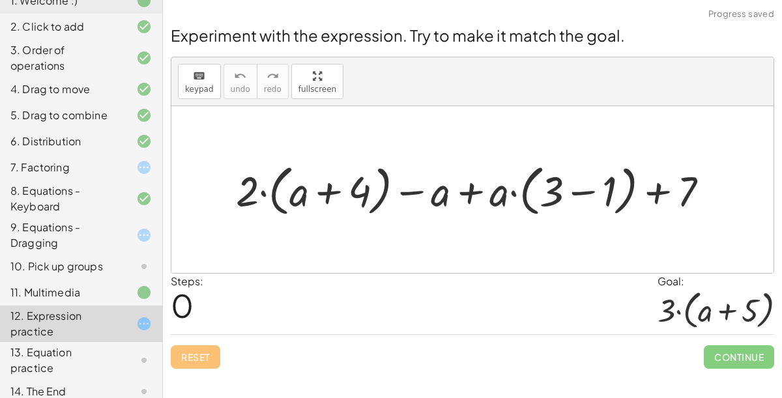
click at [70, 305] on div "10. Pick up groups" at bounding box center [81, 323] width 162 height 36
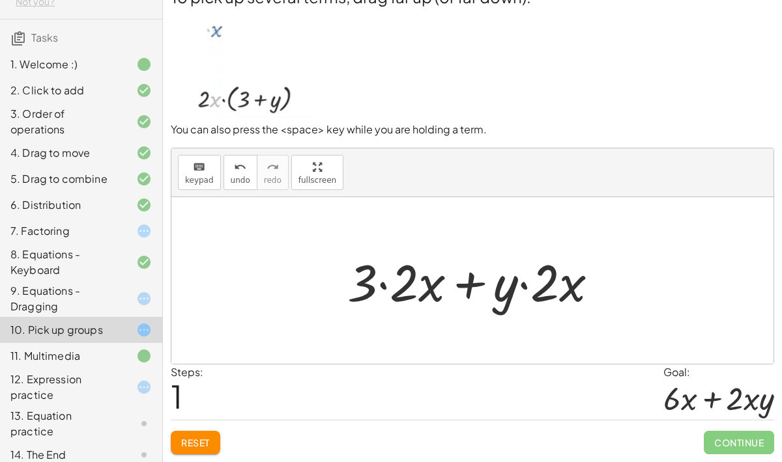
scroll to position [36, 0]
click at [188, 378] on span "Reset" at bounding box center [195, 443] width 29 height 12
click at [192, 378] on span "Reset" at bounding box center [195, 443] width 29 height 12
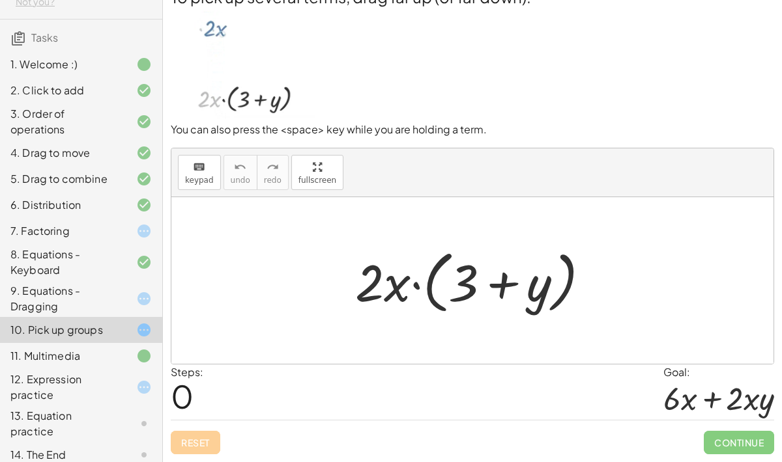
click at [191, 378] on div "Reset Continue" at bounding box center [472, 437] width 603 height 35
click at [197, 378] on div "Reset Continue" at bounding box center [472, 437] width 603 height 35
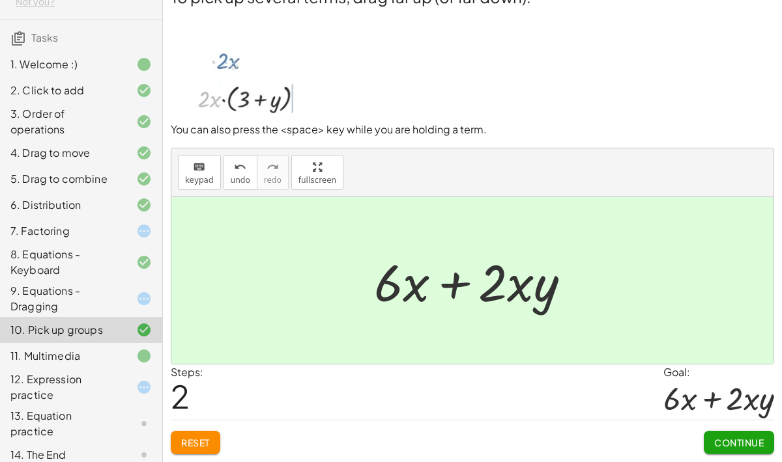
click at [737, 378] on span "Continue" at bounding box center [739, 443] width 50 height 12
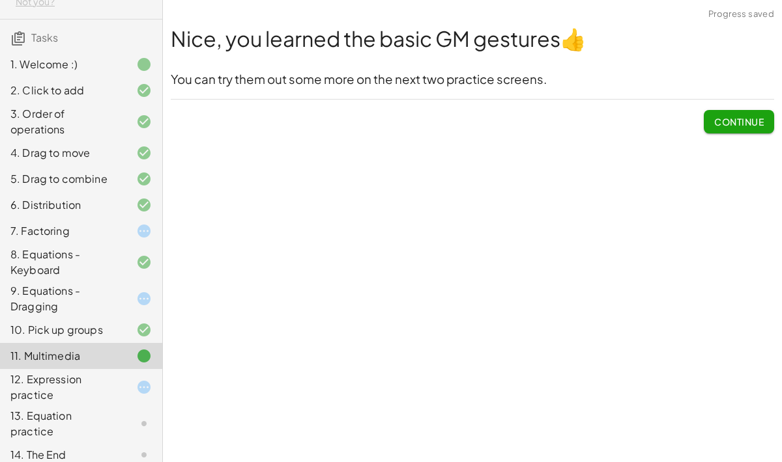
click at [95, 301] on div "9. Equations - Dragging" at bounding box center [62, 298] width 105 height 31
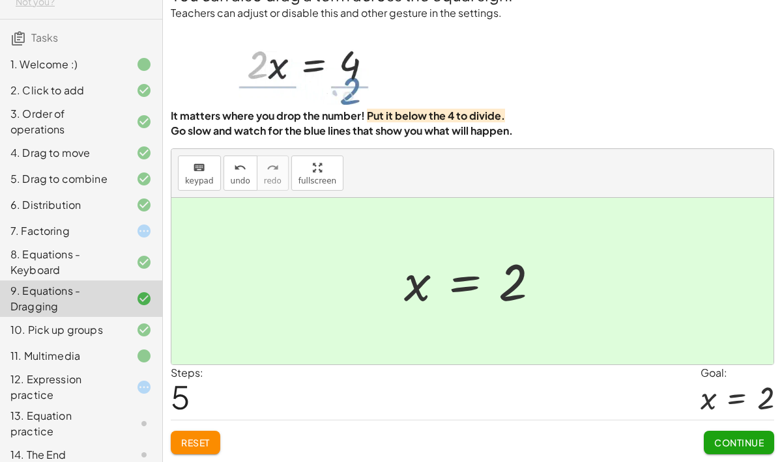
click at [757, 378] on button "Continue" at bounding box center [738, 442] width 70 height 23
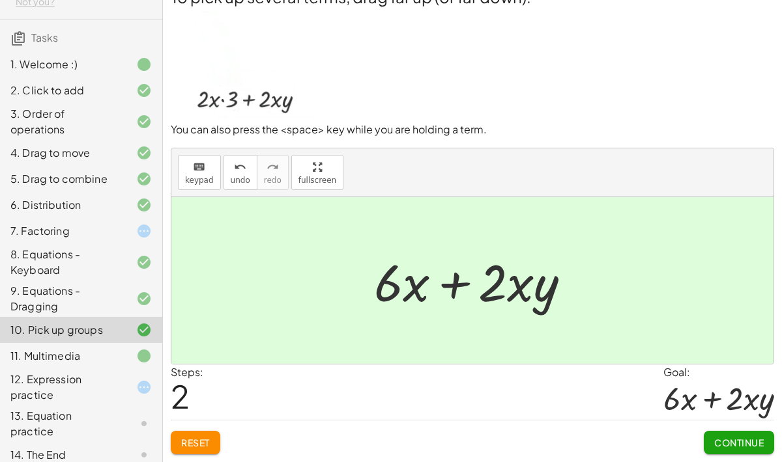
click at [738, 378] on span "Continue" at bounding box center [739, 443] width 50 height 12
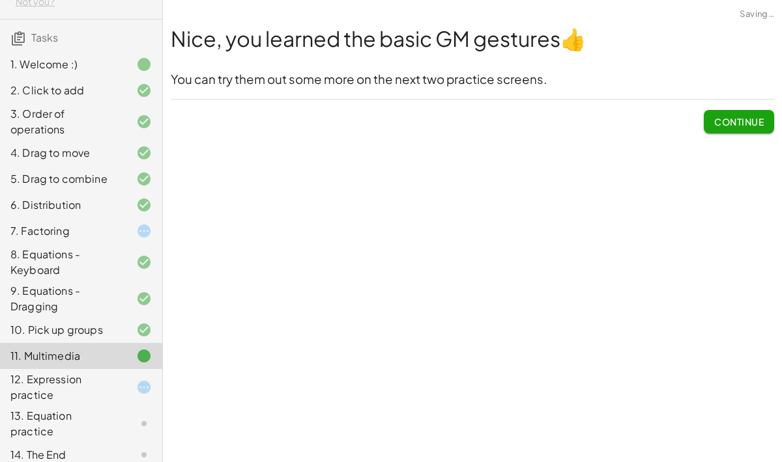
click at [736, 116] on span "Continue" at bounding box center [739, 122] width 50 height 12
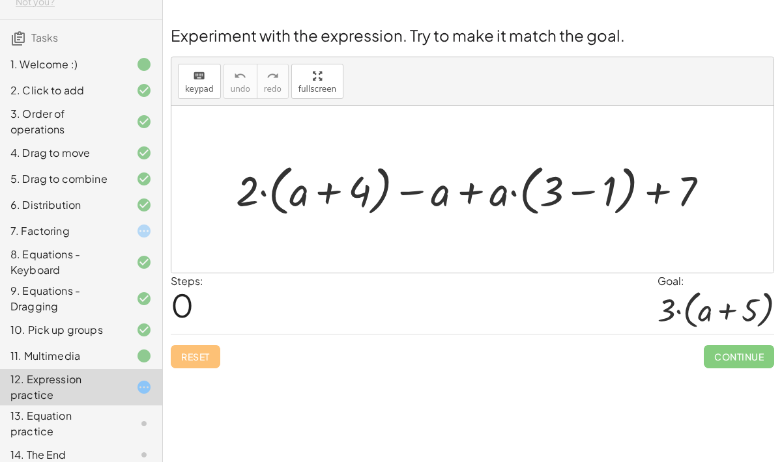
scroll to position [0, 0]
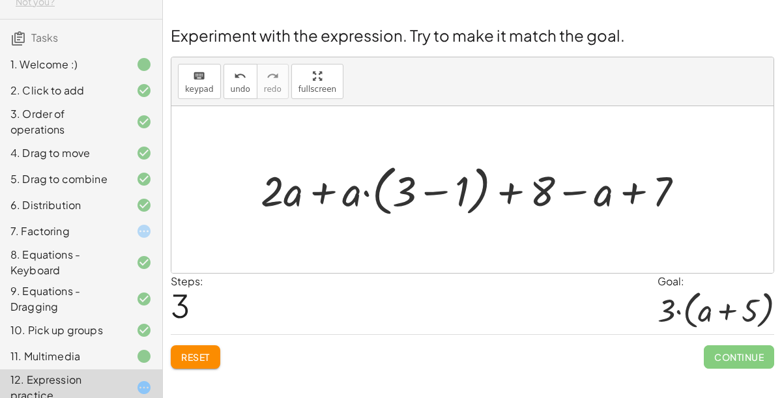
click at [200, 378] on div "Welcome to Graspable Math! Graspable Math turns math symbols into objects you c…" at bounding box center [472, 199] width 619 height 398
click at [194, 356] on span "Reset" at bounding box center [195, 357] width 29 height 12
click at [193, 354] on div "Reset Continue" at bounding box center [472, 351] width 603 height 35
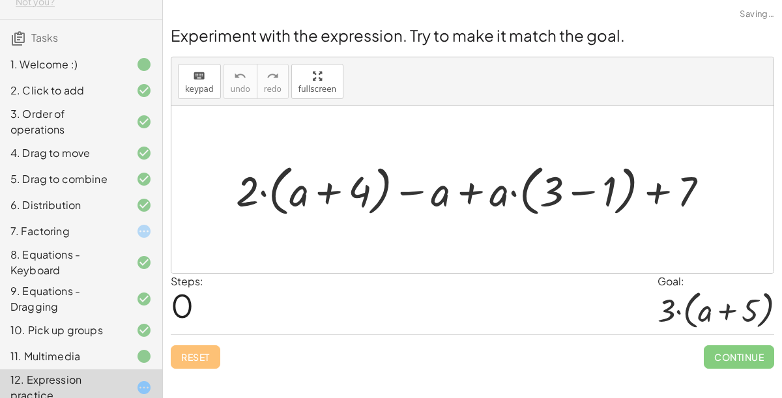
click at [193, 345] on div "Reset Continue" at bounding box center [472, 351] width 603 height 35
click at [188, 339] on div "Reset Continue" at bounding box center [472, 351] width 603 height 35
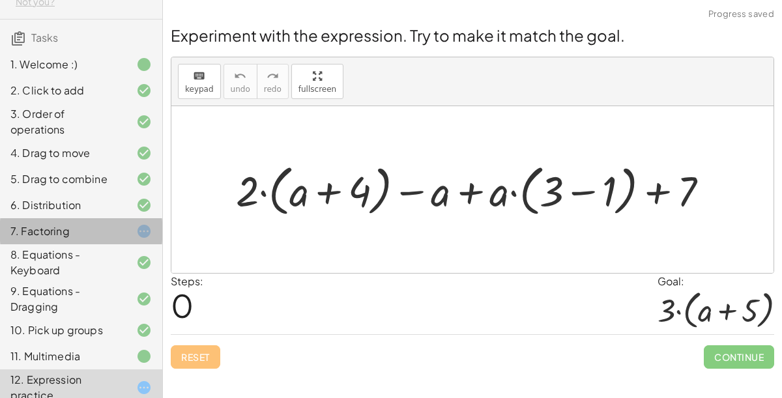
click at [51, 231] on div "7. Factoring" at bounding box center [62, 231] width 105 height 16
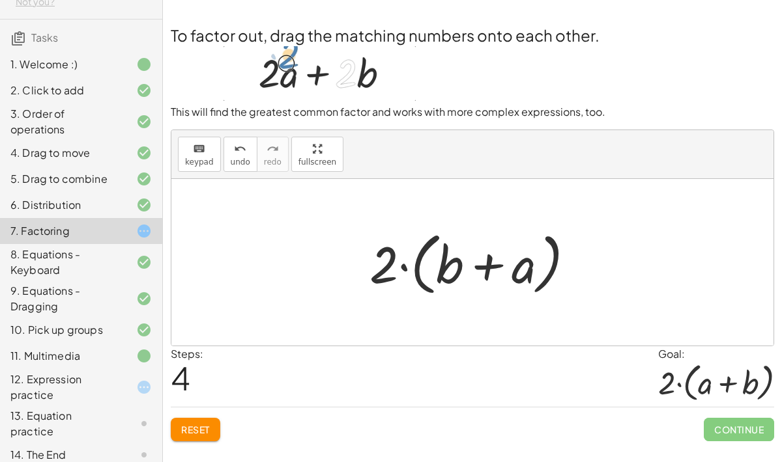
scroll to position [40, 0]
click at [728, 378] on span "Continue" at bounding box center [738, 429] width 70 height 23
click at [741, 378] on span "Continue" at bounding box center [738, 429] width 70 height 23
click at [683, 378] on div "Reset Continue" at bounding box center [472, 424] width 603 height 35
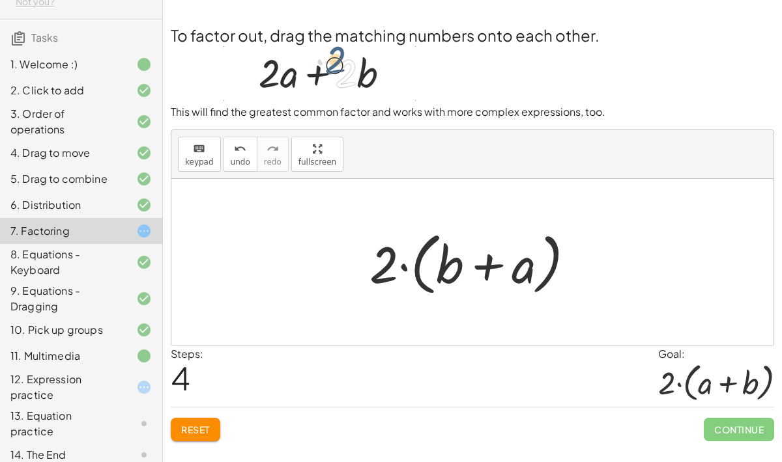
click at [180, 378] on button "Reset" at bounding box center [196, 429] width 50 height 23
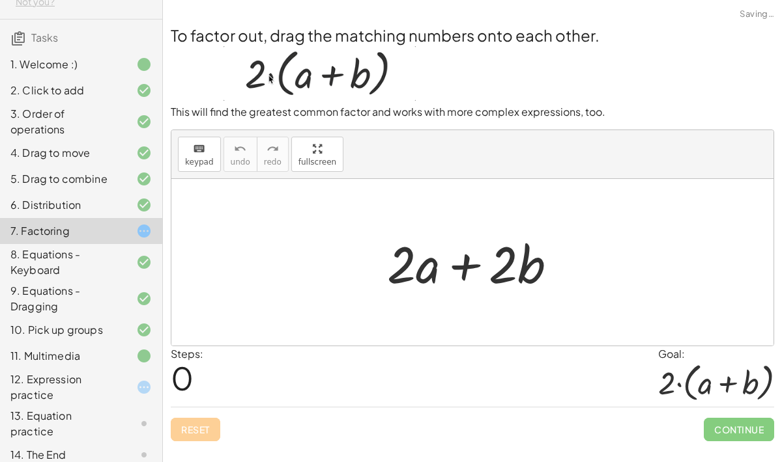
click at [733, 378] on div "Continue" at bounding box center [738, 425] width 70 height 34
click at [0, 0] on div "To factor out, drag the matching numbers onto each other. This will find the gr…" at bounding box center [0, 0] width 0 height 0
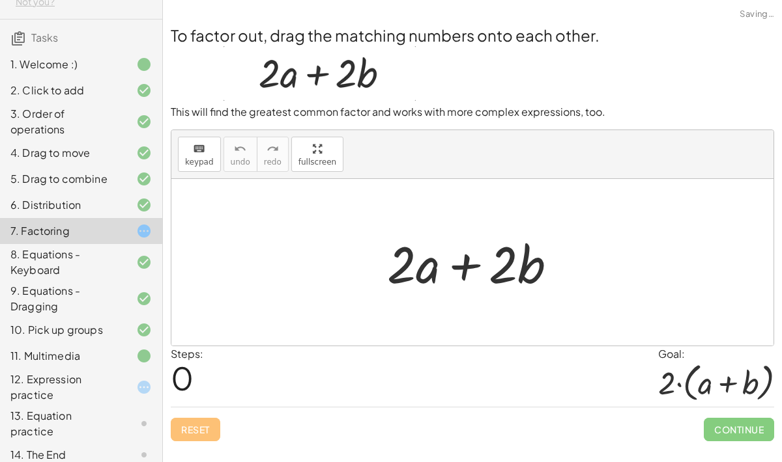
click at [748, 378] on span "Continue" at bounding box center [738, 429] width 70 height 23
click at [184, 378] on div "Reset Continue" at bounding box center [472, 424] width 603 height 35
click at [195, 378] on div "Reset Continue" at bounding box center [472, 424] width 603 height 35
click at [198, 378] on div "Reset Continue" at bounding box center [472, 424] width 603 height 35
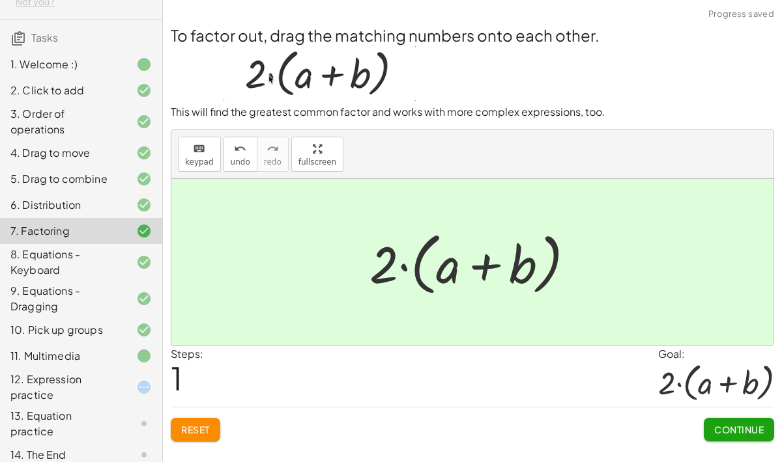
click at [743, 378] on span "Continue" at bounding box center [739, 430] width 50 height 12
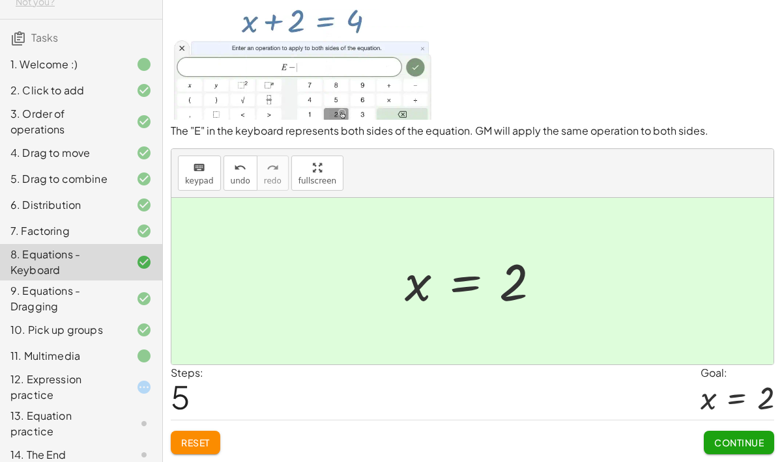
click at [749, 378] on span "Continue" at bounding box center [739, 443] width 50 height 12
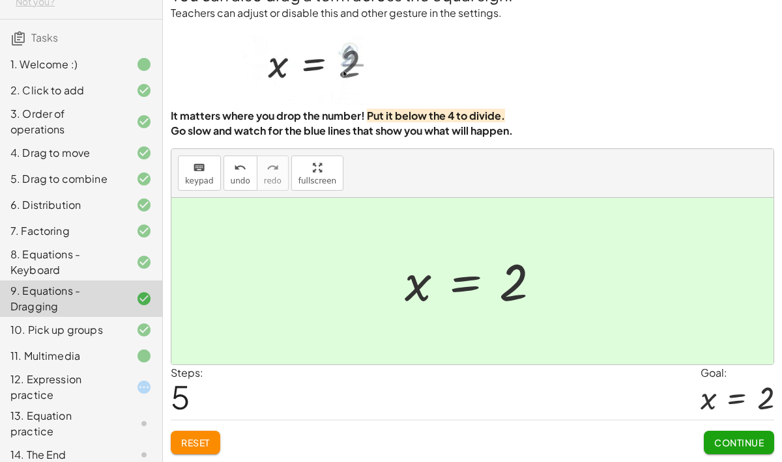
click at [757, 378] on span "Continue" at bounding box center [739, 443] width 50 height 12
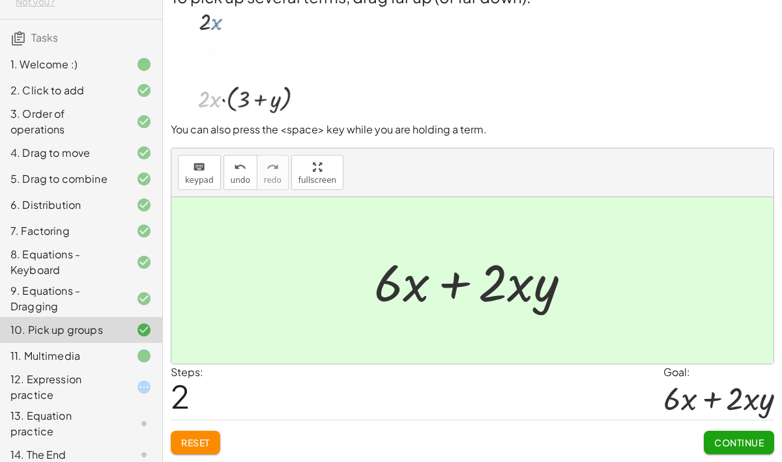
click at [756, 378] on span "Continue" at bounding box center [739, 443] width 50 height 12
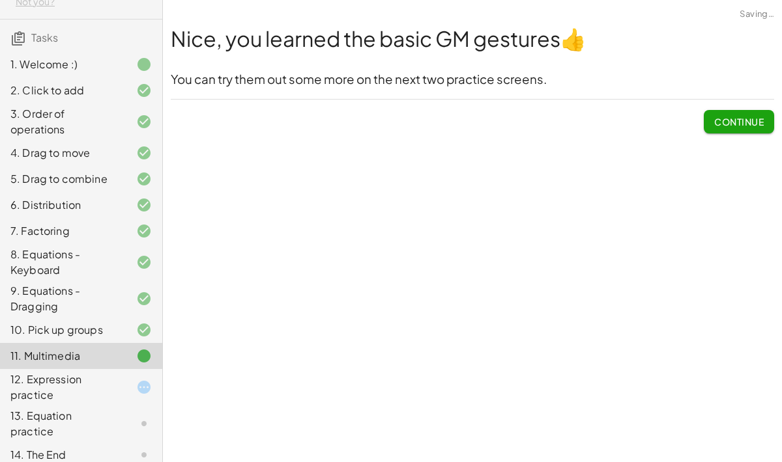
click at [754, 378] on div "Welcome to Graspable Math! Graspable Math turns math symbols into objects you c…" at bounding box center [472, 231] width 619 height 462
click at [740, 116] on span "Continue" at bounding box center [739, 122] width 50 height 12
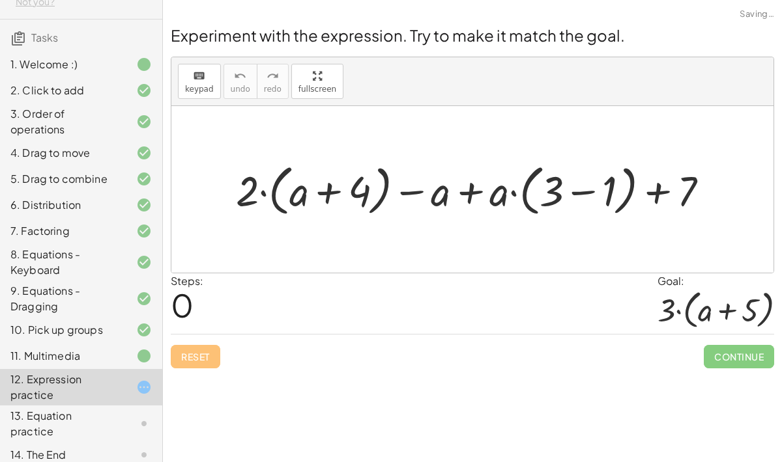
click at [0, 0] on div "Experiment with the expression. Try to make it match the goal. keyboard keypad …" at bounding box center [0, 0] width 0 height 0
click at [764, 345] on span "Continue" at bounding box center [738, 356] width 70 height 23
click at [757, 345] on span "Continue" at bounding box center [738, 356] width 70 height 23
click at [763, 24] on h2 "Experiment with the expression. Try to make it match the goal." at bounding box center [472, 35] width 603 height 22
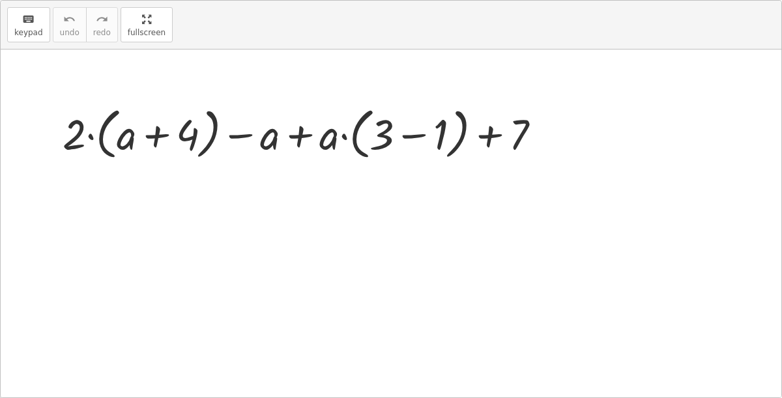
scroll to position [75, 0]
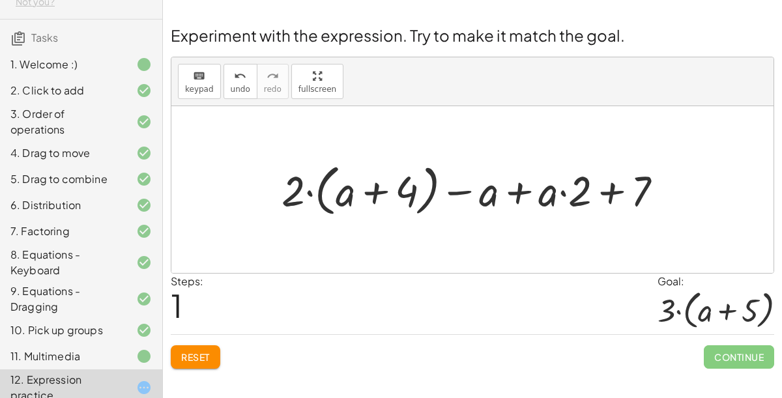
click at [644, 64] on div "keyboard keypad undo [PERSON_NAME] redo fullscreen" at bounding box center [472, 81] width 602 height 49
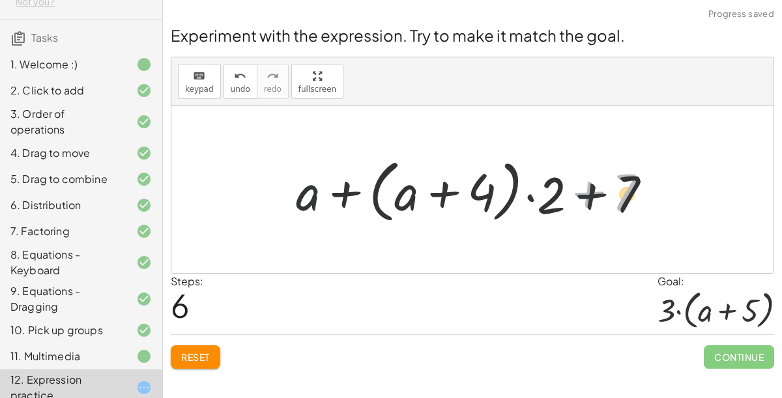
click at [277, 220] on div "+ · 2 · ( + a + 4 ) − a + · a · ( + 3 − 1 ) + 7 + · 2 · ( + a + 4 ) − a + · a ·…" at bounding box center [472, 189] width 392 height 81
click at [218, 346] on button "Reset" at bounding box center [196, 356] width 50 height 23
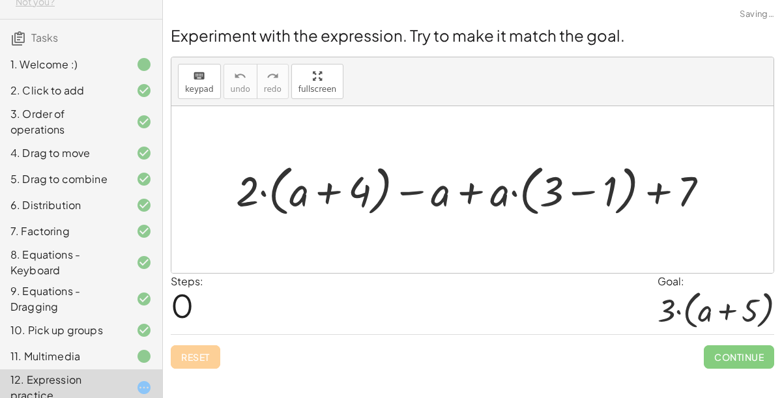
click at [210, 359] on div "Reset Continue" at bounding box center [472, 351] width 603 height 35
click at [199, 362] on div "Reset Continue" at bounding box center [472, 351] width 603 height 35
click at [202, 357] on div "Reset Continue" at bounding box center [472, 351] width 603 height 35
click at [196, 365] on div "Reset Continue" at bounding box center [472, 351] width 603 height 35
click at [188, 359] on div "Reset Continue" at bounding box center [472, 351] width 603 height 35
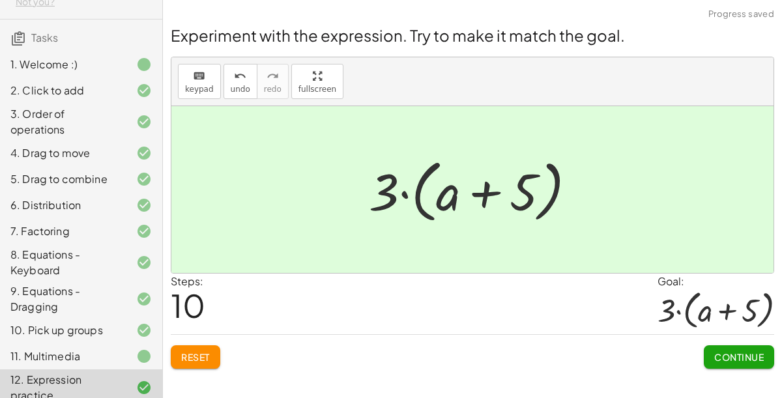
click at [733, 357] on span "Continue" at bounding box center [739, 357] width 50 height 12
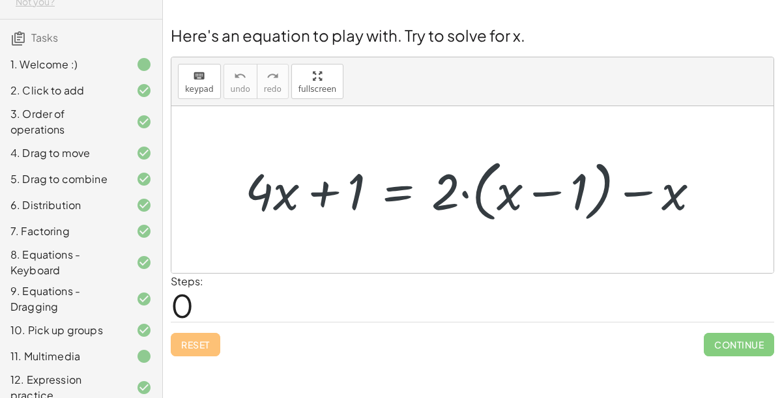
click at [707, 150] on div "+ · 4 · x + 1 = + · 2 · ( + x − 1 ) − x" at bounding box center [472, 190] width 494 height 80
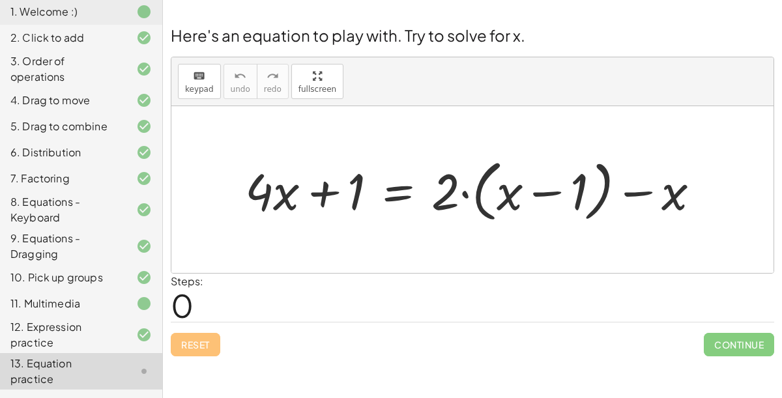
scroll to position [139, 0]
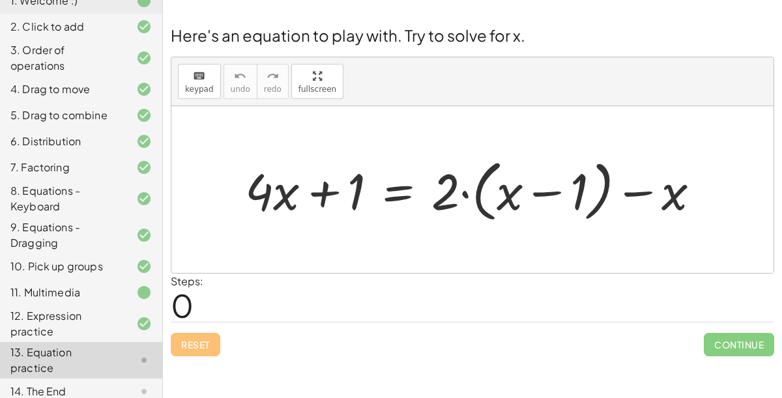
click at [35, 378] on div "14. The End" at bounding box center [62, 392] width 105 height 16
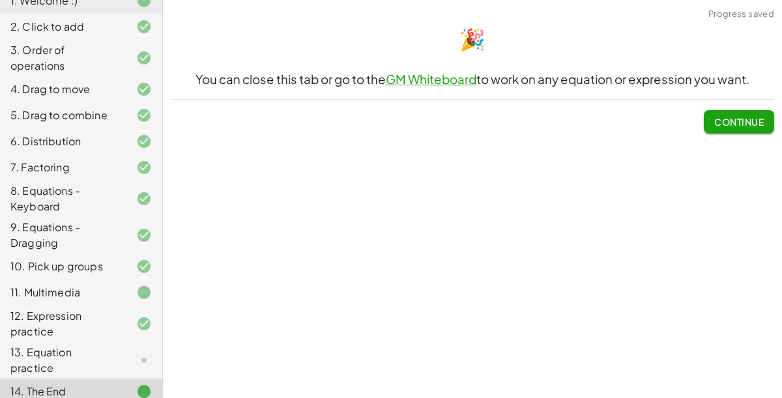
click at [728, 128] on button "Continue" at bounding box center [738, 121] width 70 height 23
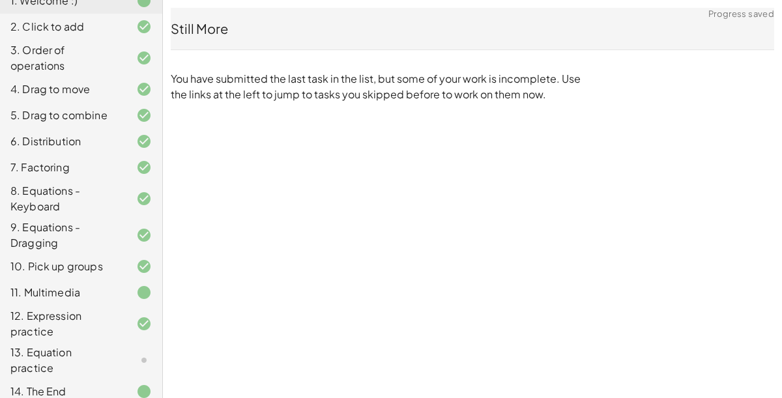
click at [49, 356] on div "13. Equation practice" at bounding box center [62, 360] width 105 height 31
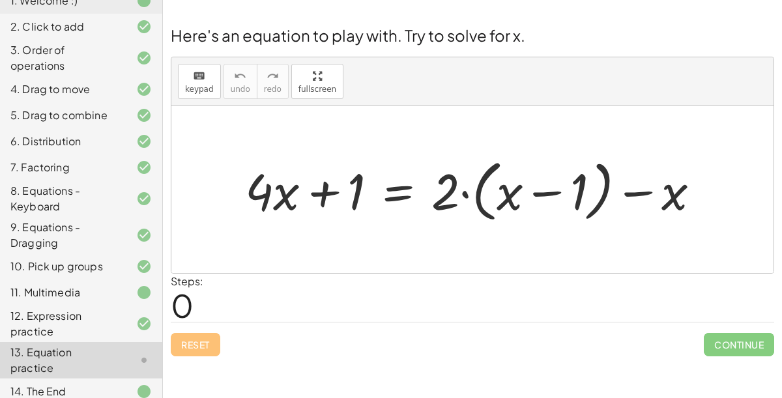
click at [23, 312] on div "12. Expression practice" at bounding box center [62, 323] width 105 height 31
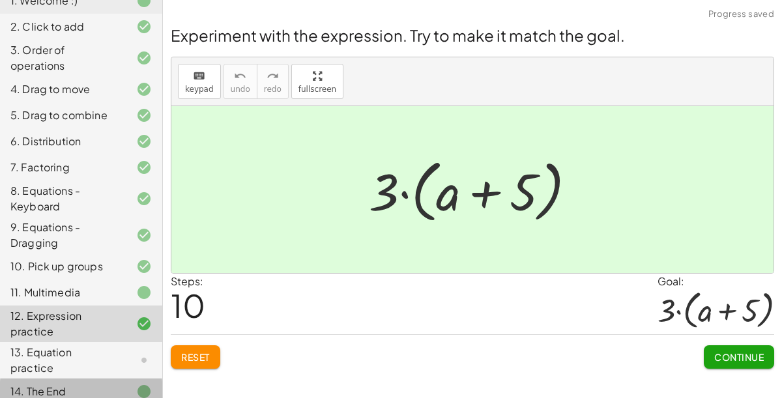
click at [72, 378] on div "14. The End" at bounding box center [62, 392] width 105 height 16
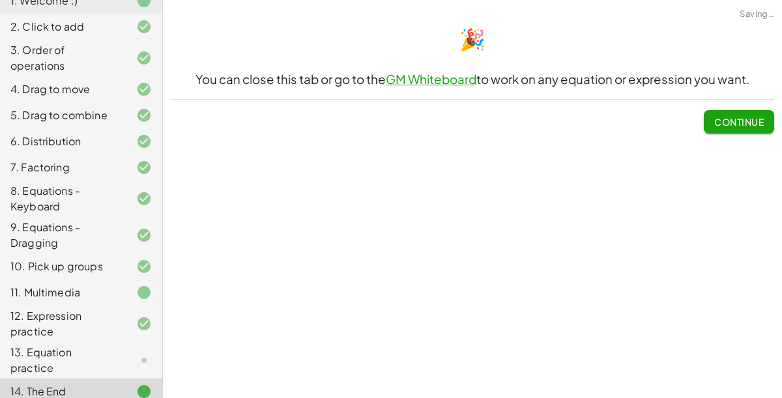
click at [63, 365] on div "13. Equation practice" at bounding box center [81, 360] width 162 height 36
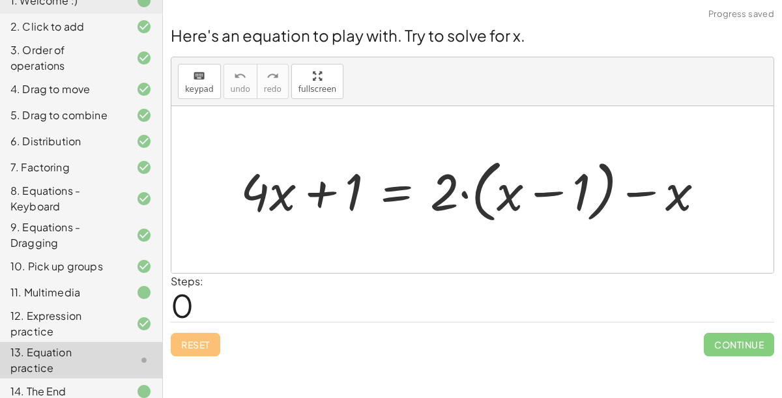
click at [74, 322] on div "12. Expression practice" at bounding box center [62, 323] width 105 height 31
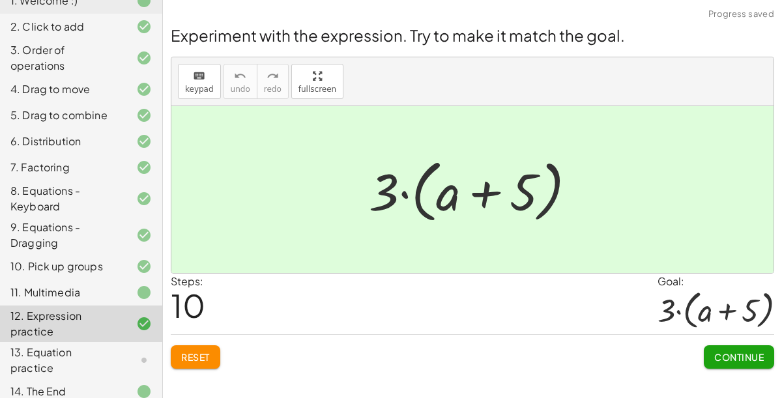
click at [90, 352] on div "13. Equation practice" at bounding box center [62, 360] width 105 height 31
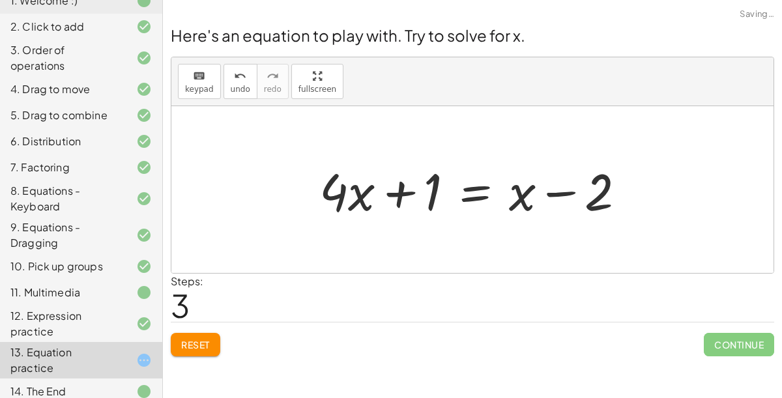
click at [132, 378] on div "12. Expression practice" at bounding box center [81, 391] width 162 height 26
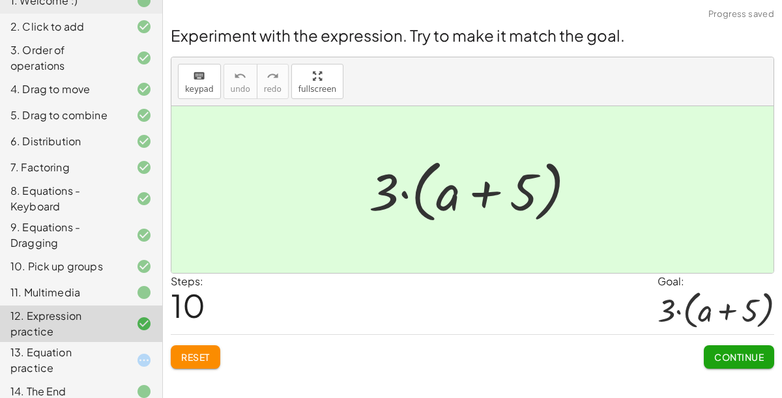
click at [141, 289] on icon at bounding box center [144, 293] width 16 height 16
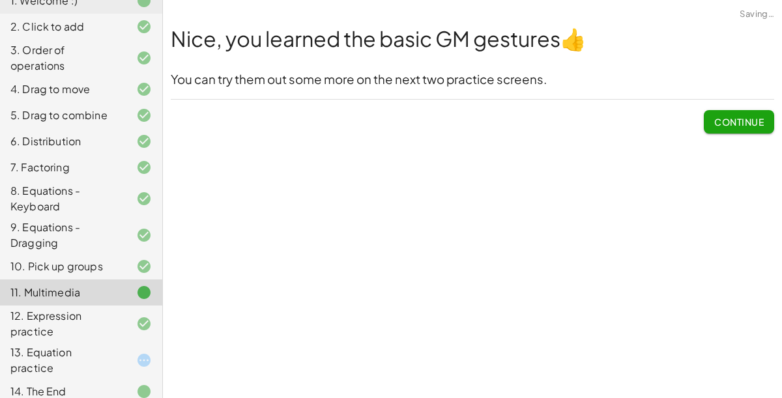
click at [753, 126] on span "Continue" at bounding box center [739, 122] width 50 height 12
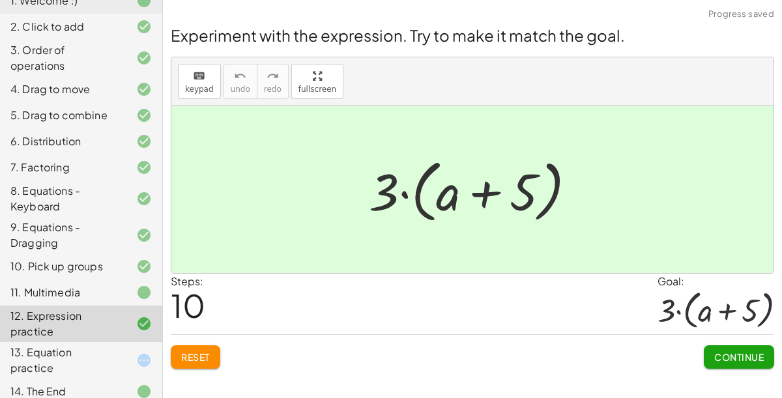
click at [743, 351] on span "Continue" at bounding box center [739, 357] width 50 height 12
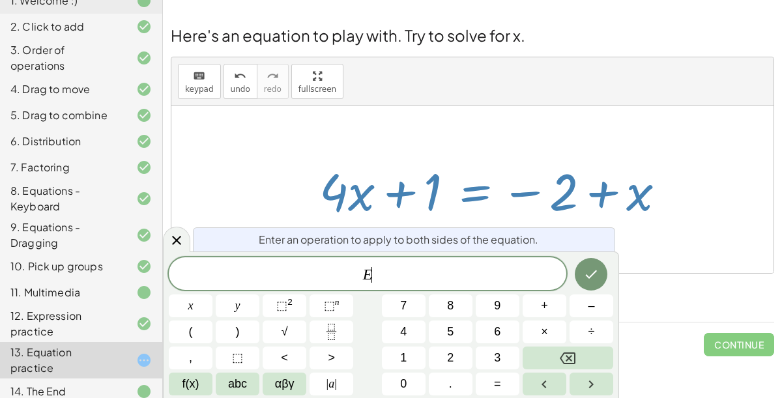
click at [391, 360] on button "1" at bounding box center [404, 358] width 44 height 23
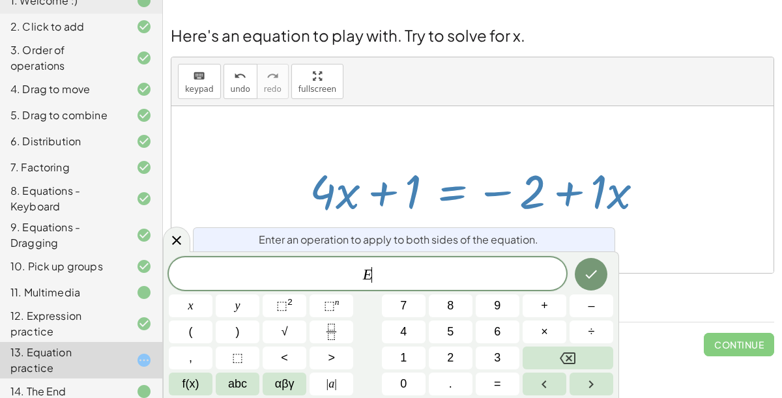
click at [591, 305] on span "–" at bounding box center [590, 306] width 7 height 18
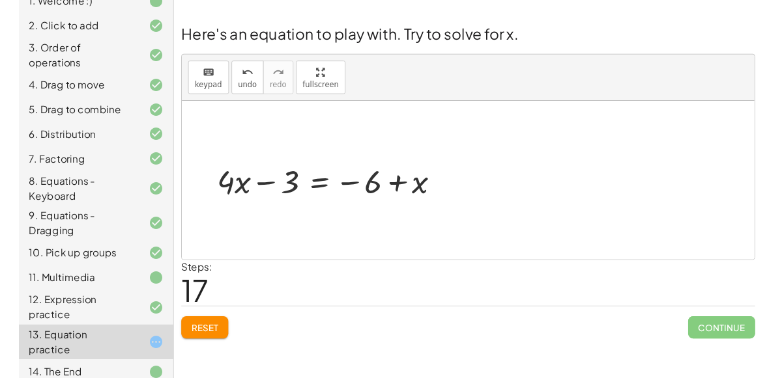
scroll to position [0, 0]
